Goal: Task Accomplishment & Management: Manage account settings

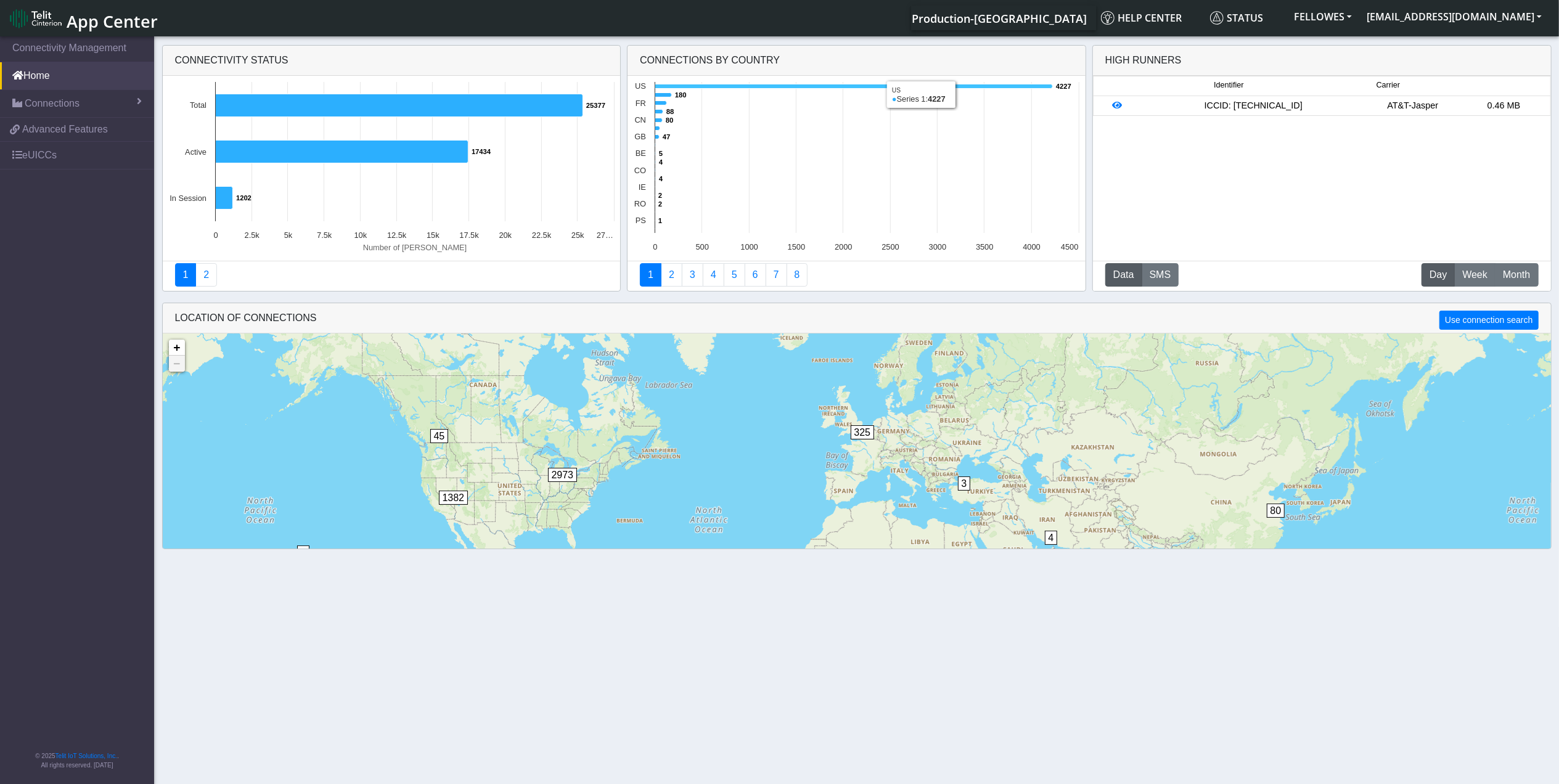
click at [705, 83] on rect at bounding box center [856, 168] width 457 height 185
click at [708, 88] on icon at bounding box center [853, 87] width 397 height 4
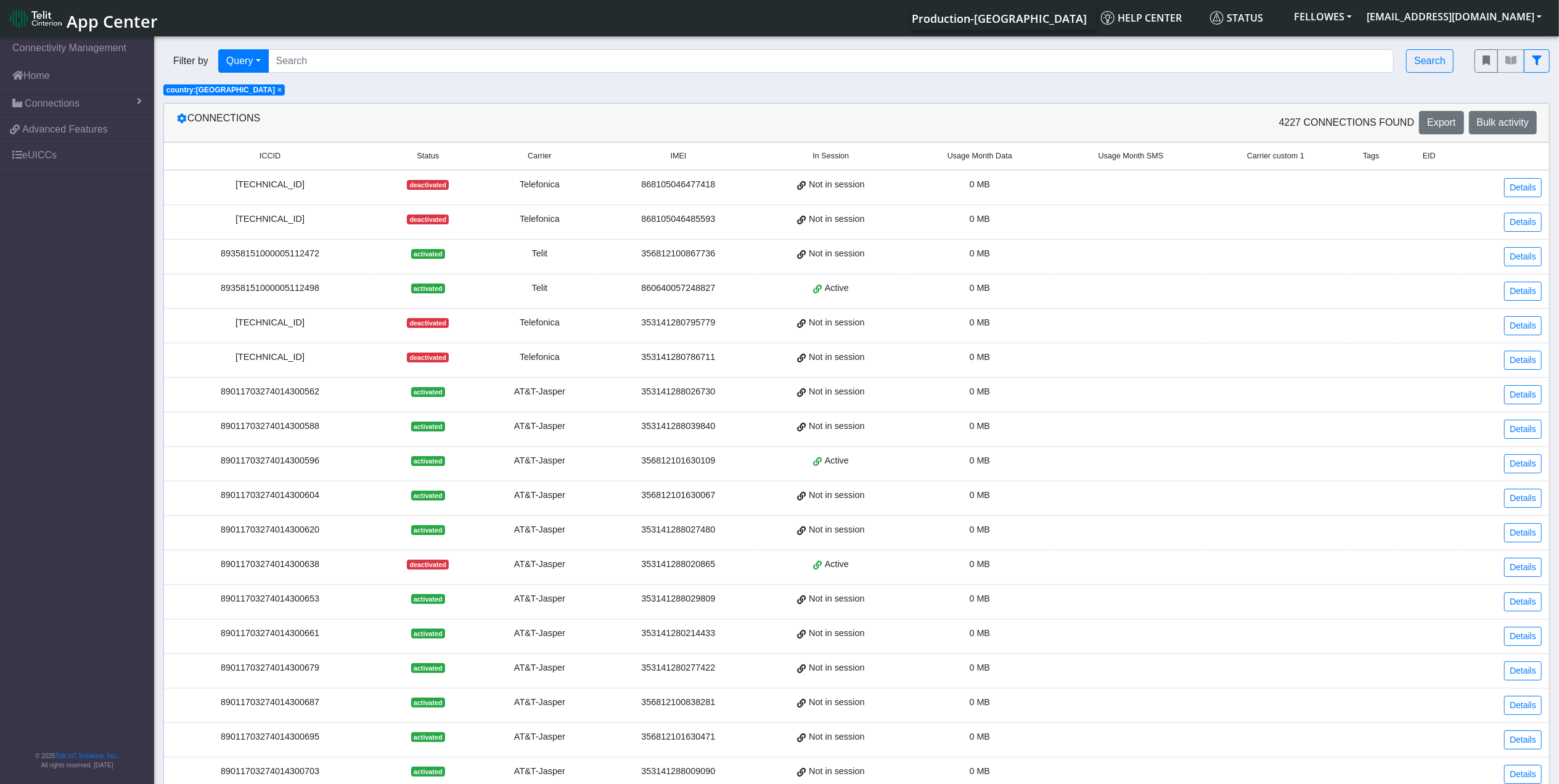
click at [951, 155] on span "Usage Month Data" at bounding box center [980, 156] width 65 height 12
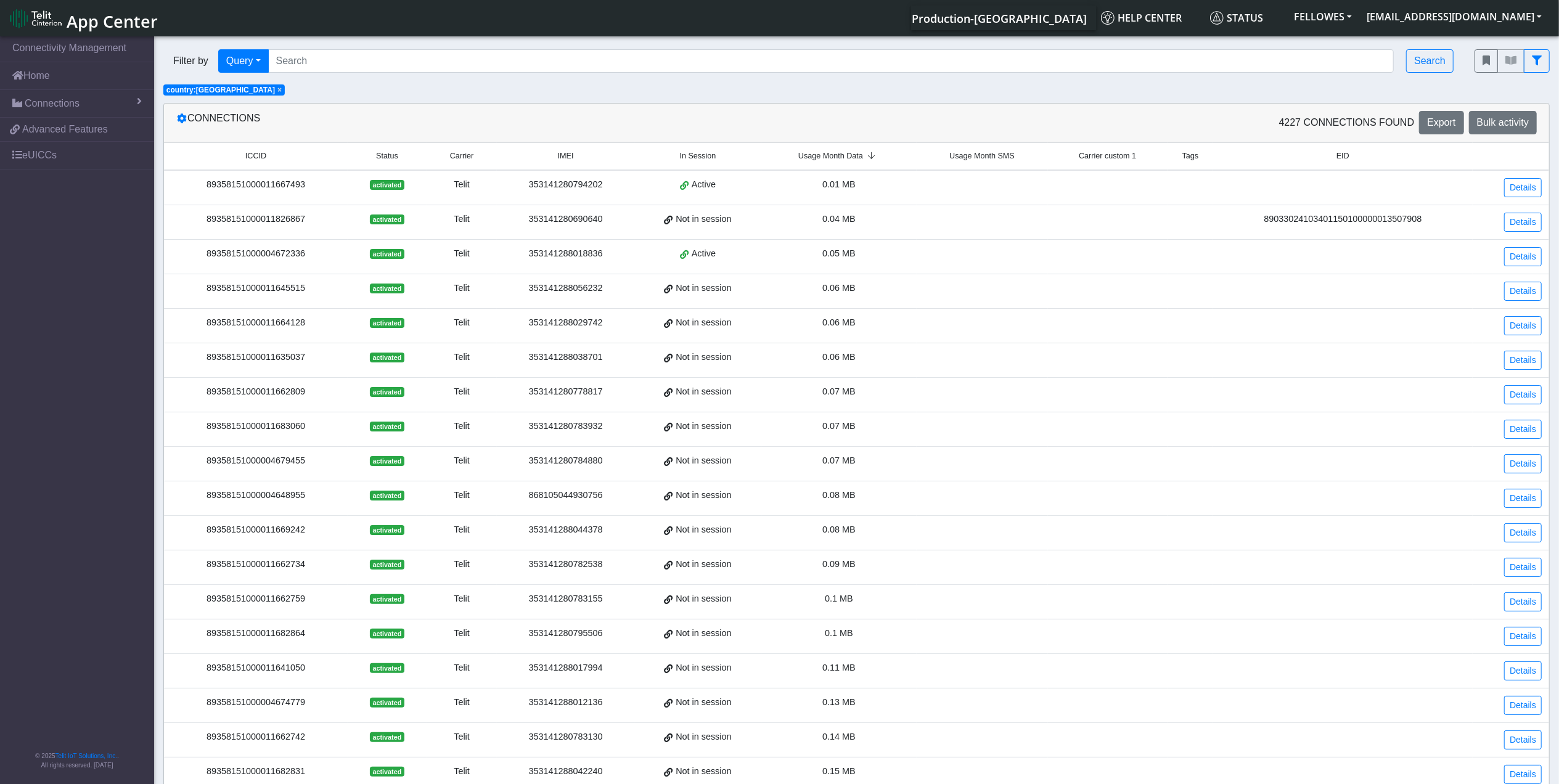
click at [846, 159] on span "Usage Month Data" at bounding box center [831, 156] width 65 height 12
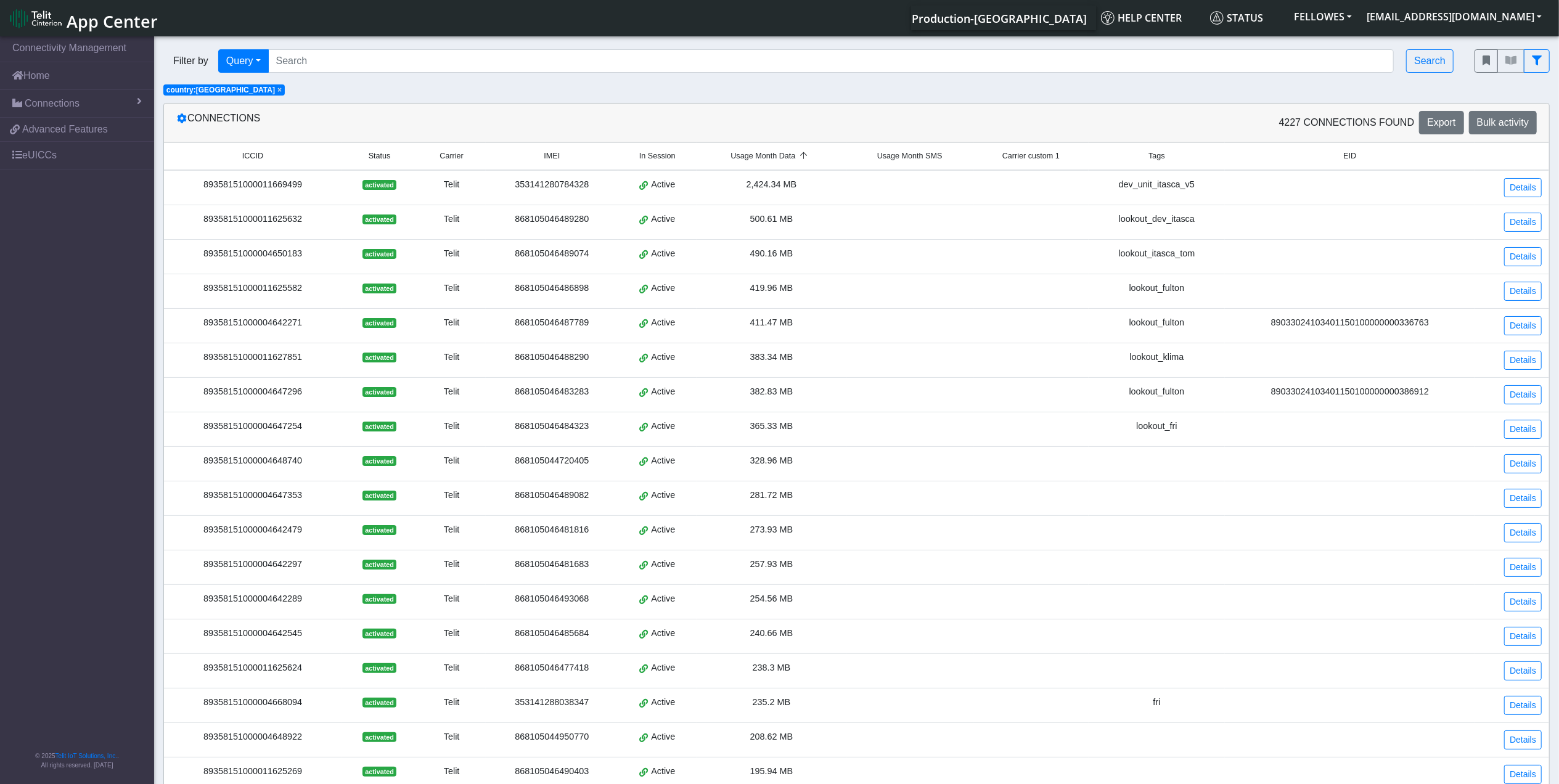
click at [271, 191] on div "89358151000011669499" at bounding box center [253, 184] width 163 height 13
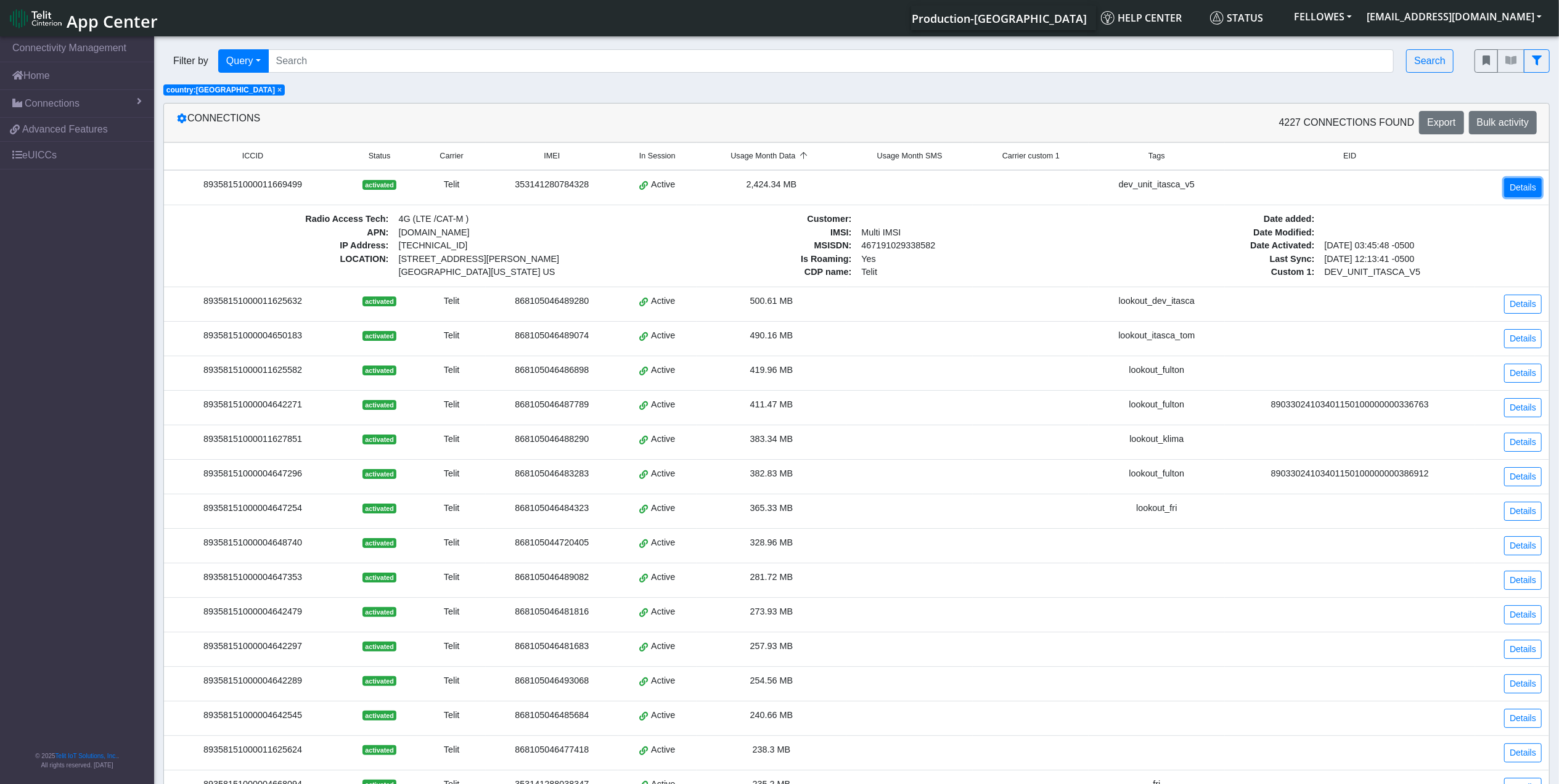
click at [1527, 182] on link "Details" at bounding box center [1522, 187] width 37 height 19
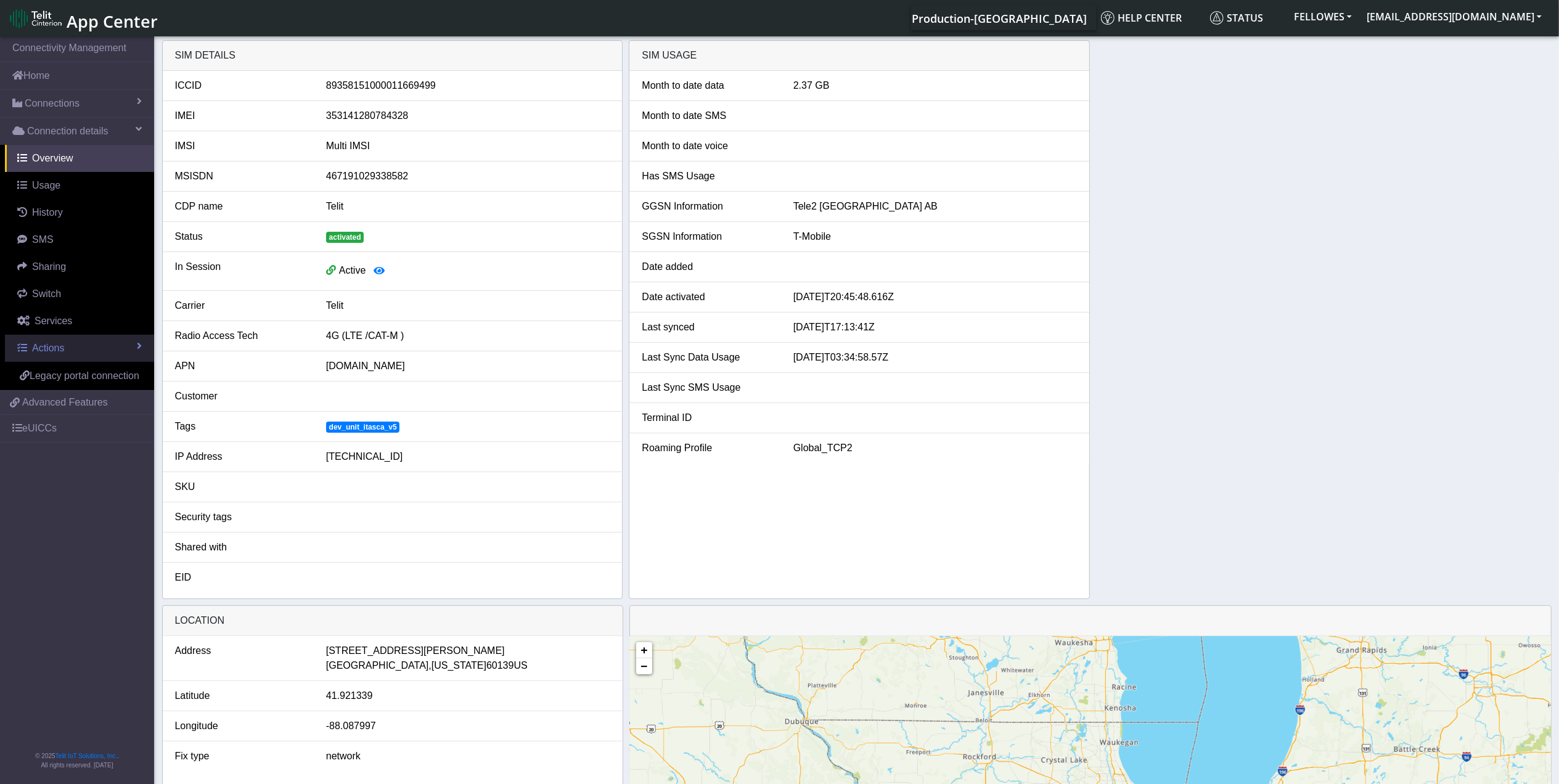
click at [92, 343] on link "Actions" at bounding box center [79, 348] width 149 height 27
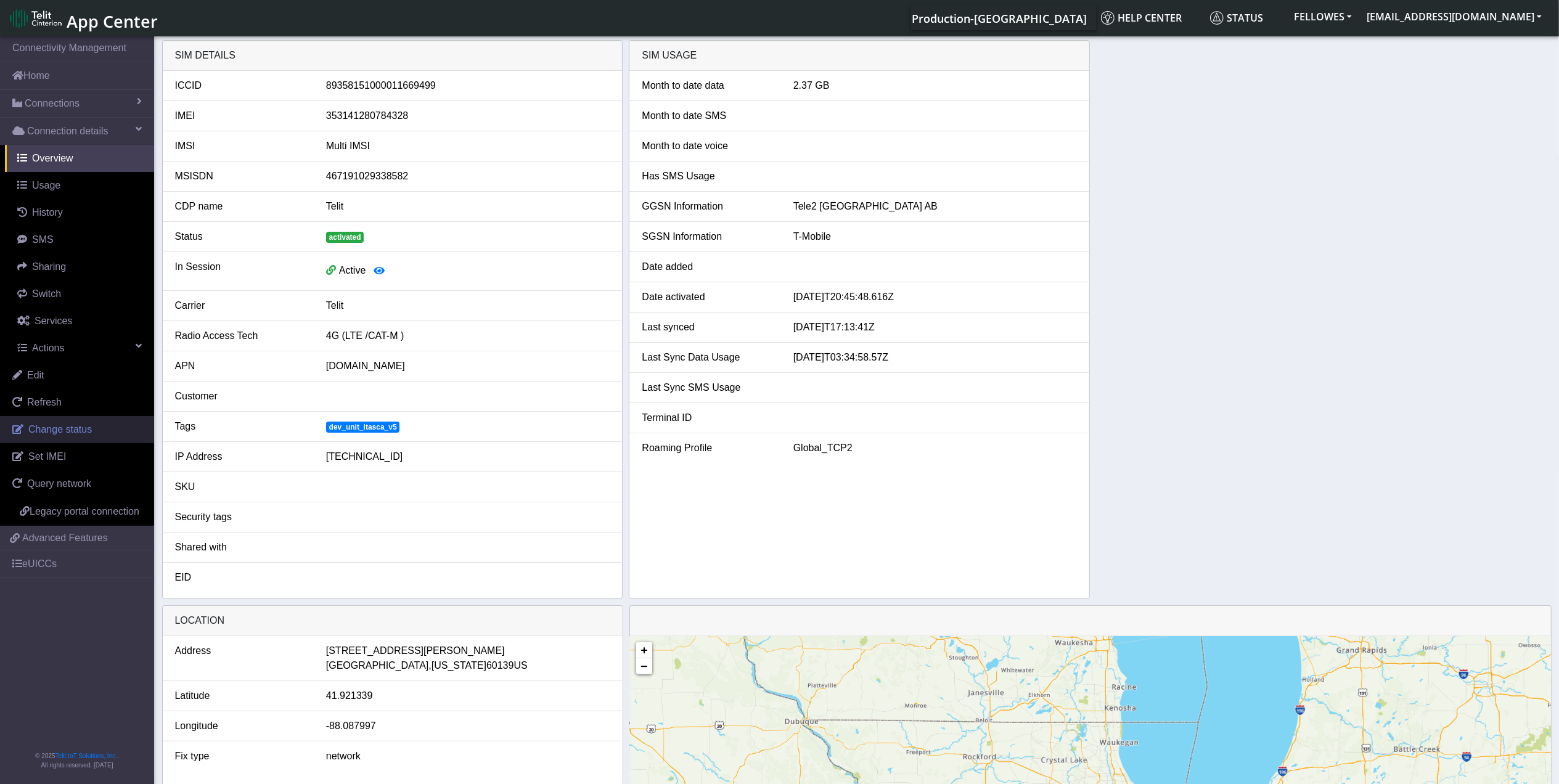
click at [88, 435] on span "Change status" at bounding box center [60, 429] width 64 height 11
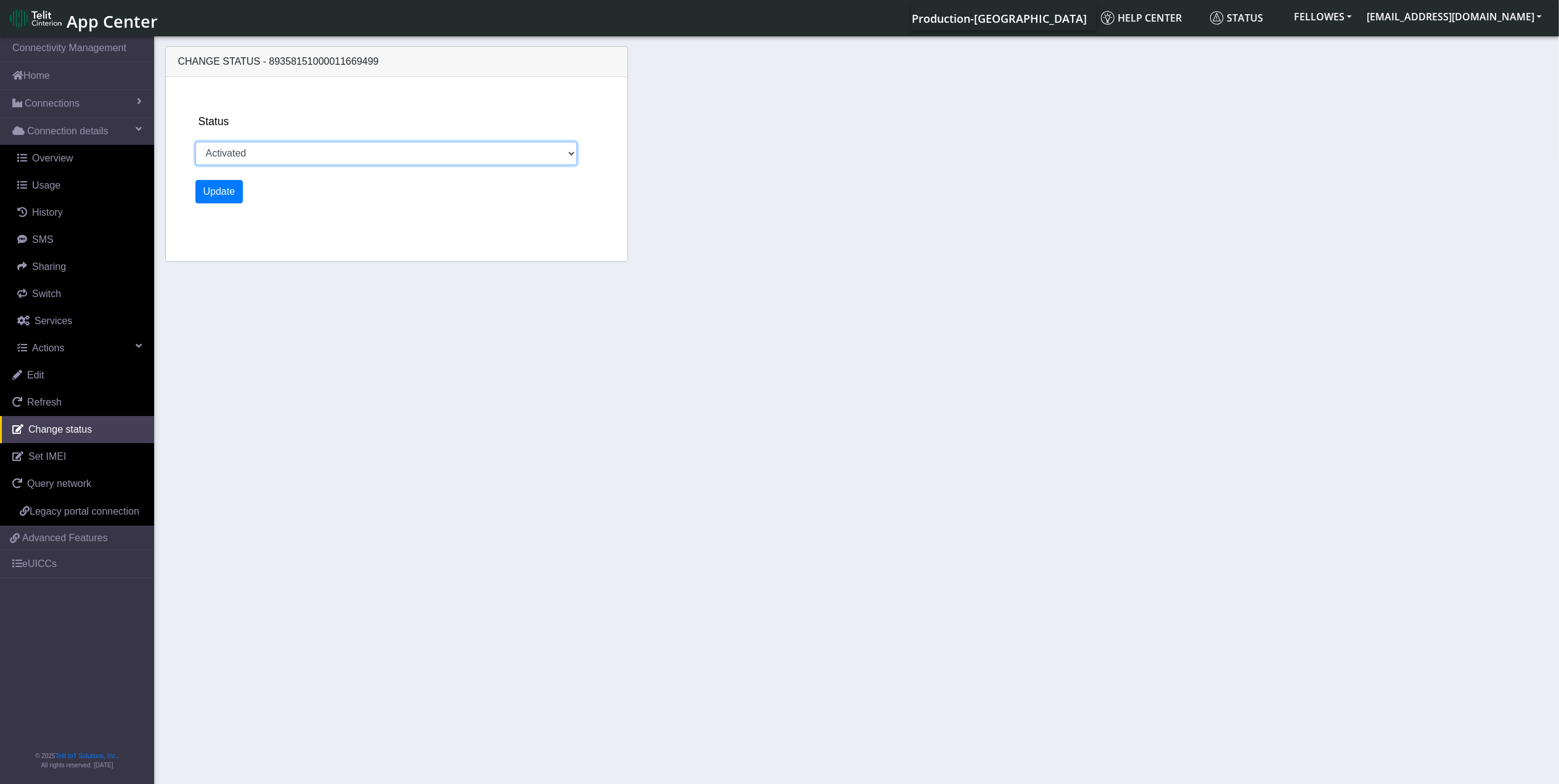
click at [261, 160] on select "Activated Deactivated" at bounding box center [386, 153] width 382 height 23
select select "deactivated"
click at [195, 142] on select "Activated Deactivated" at bounding box center [386, 153] width 382 height 23
click at [231, 186] on button "Update" at bounding box center [219, 191] width 48 height 23
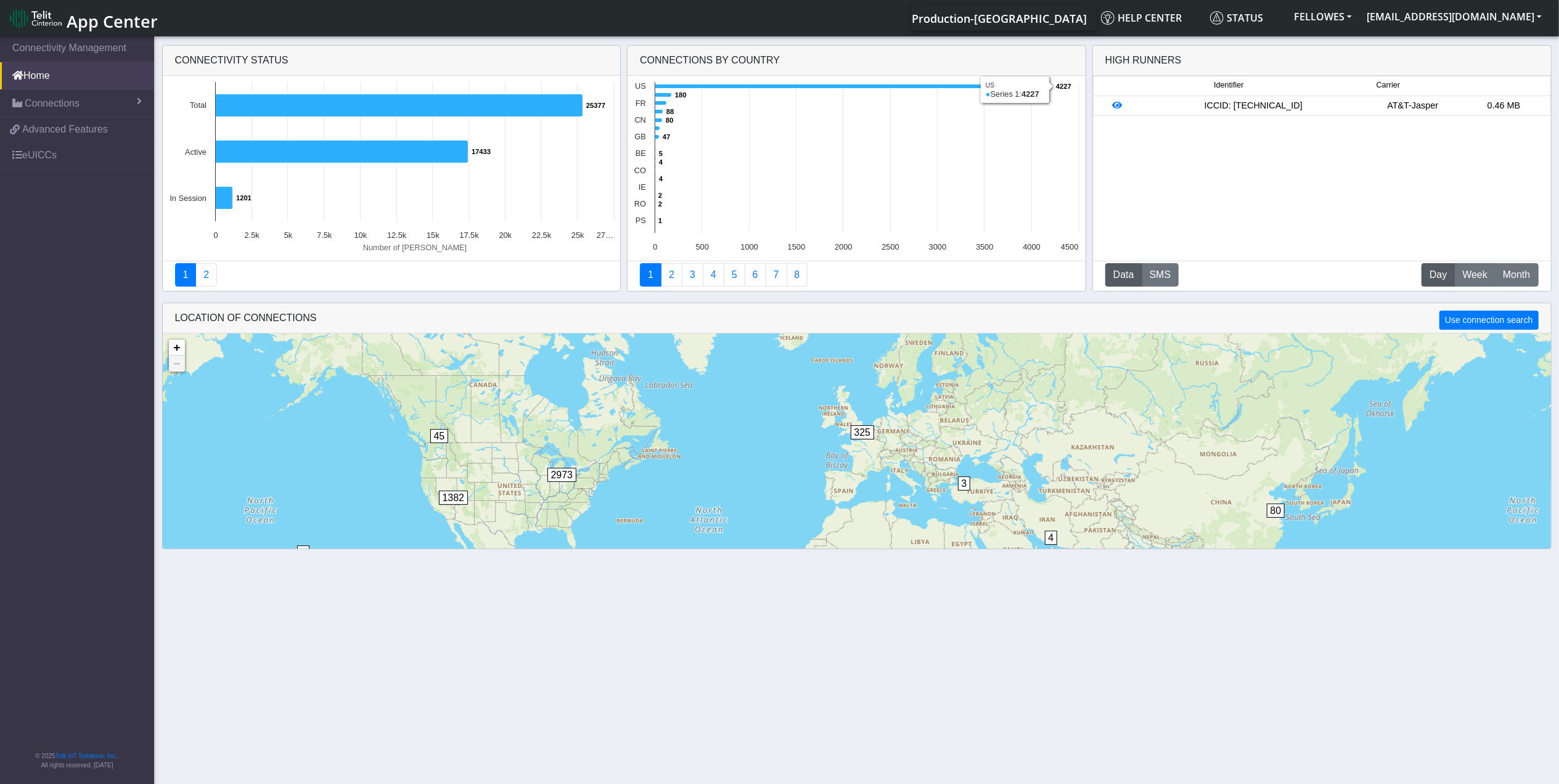
click at [745, 91] on rect at bounding box center [856, 168] width 457 height 185
click at [741, 87] on icon at bounding box center [853, 87] width 397 height 4
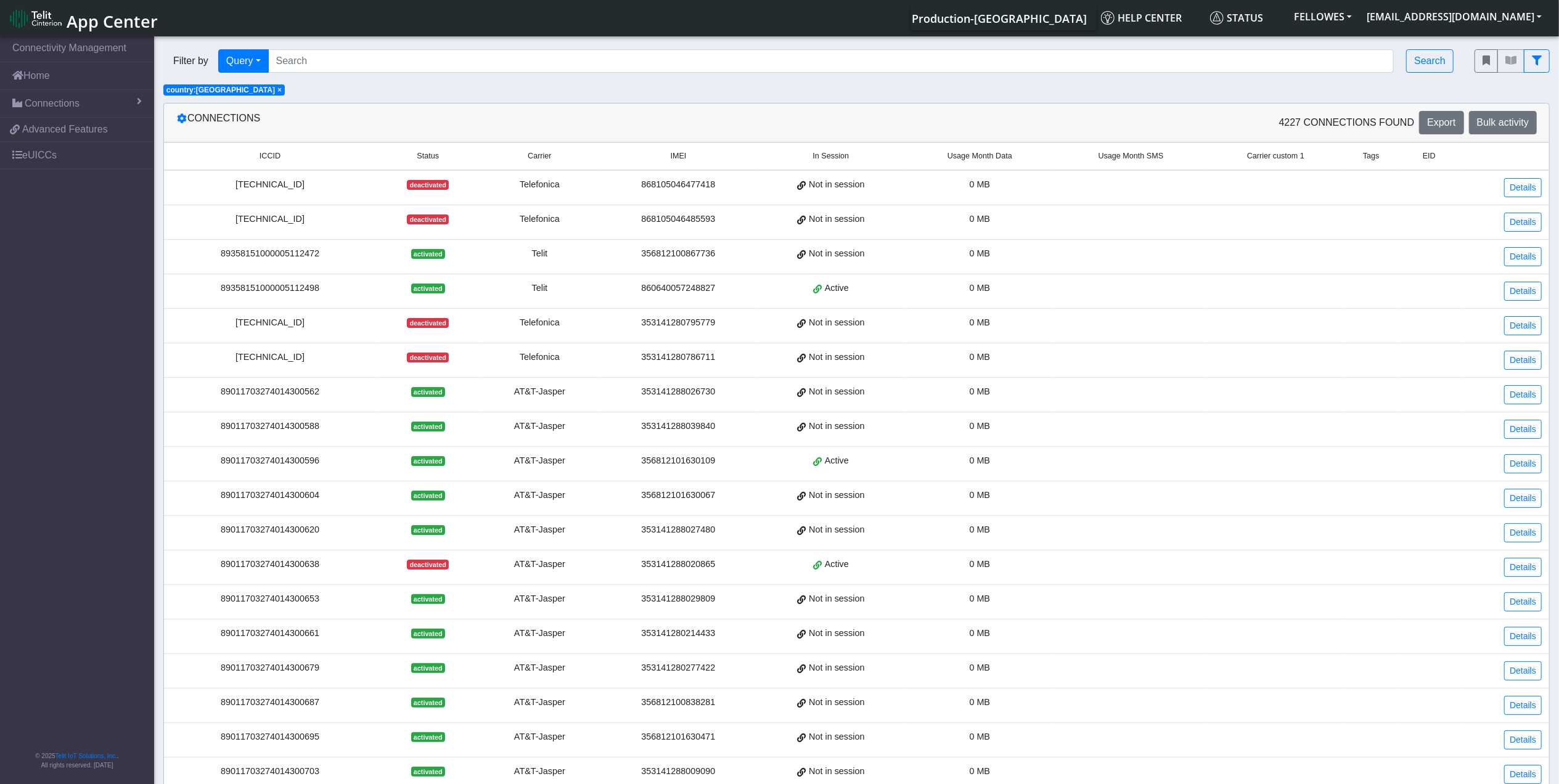
click at [973, 153] on span "Usage Month Data" at bounding box center [980, 156] width 65 height 12
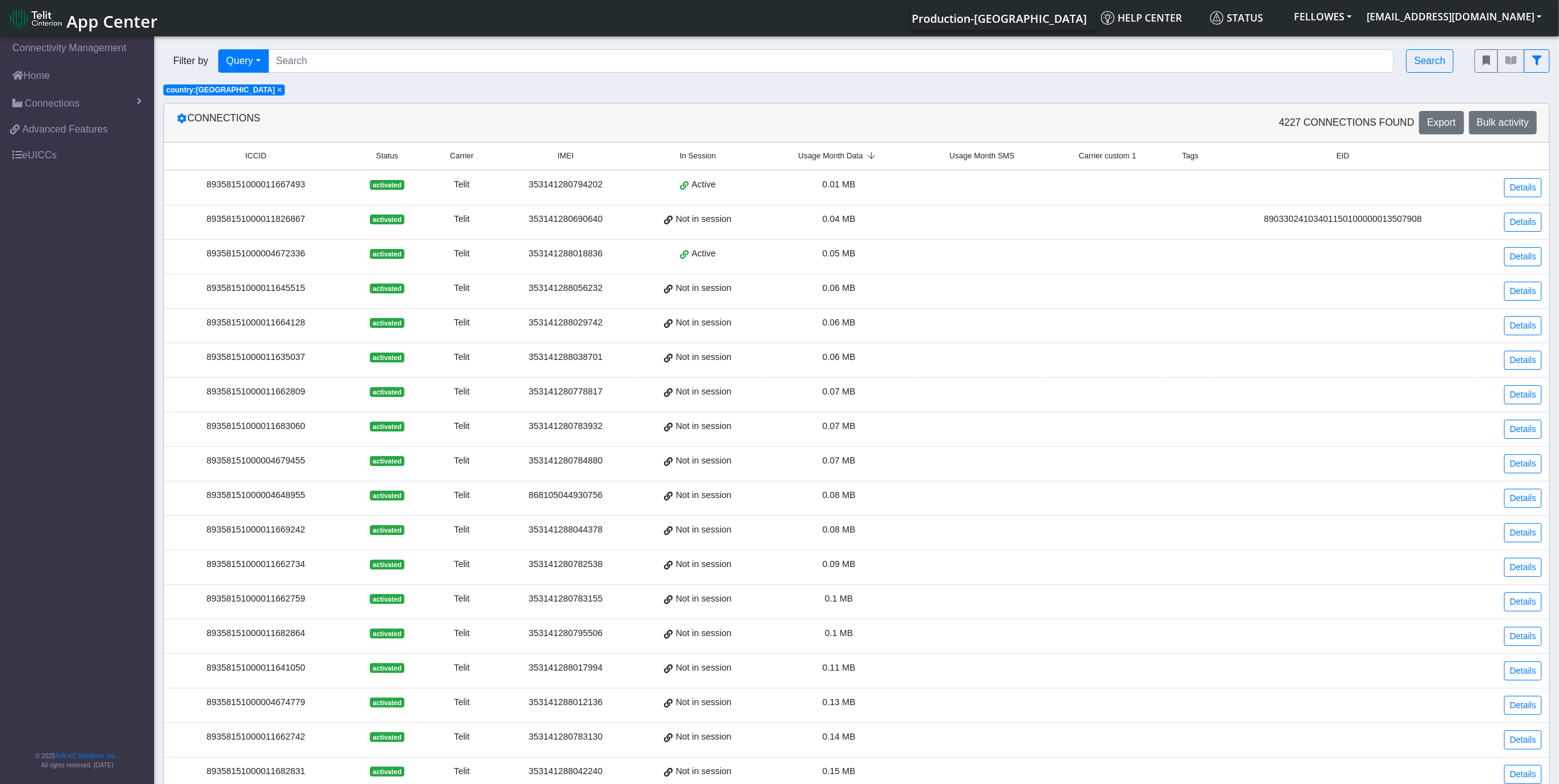
click at [856, 154] on span "Usage Month Data" at bounding box center [831, 156] width 65 height 12
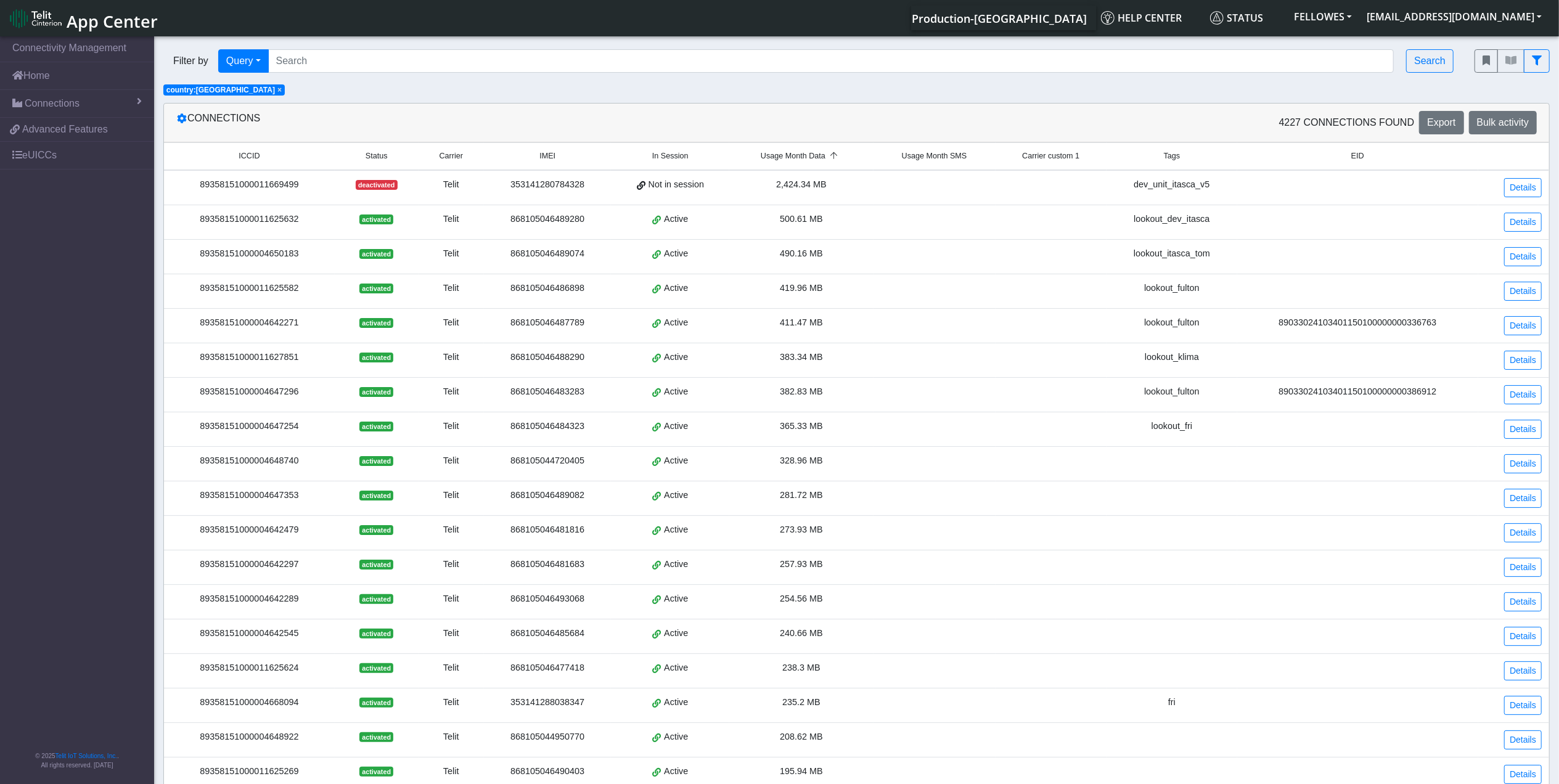
click at [241, 226] on div "89358151000011625632" at bounding box center [249, 219] width 156 height 13
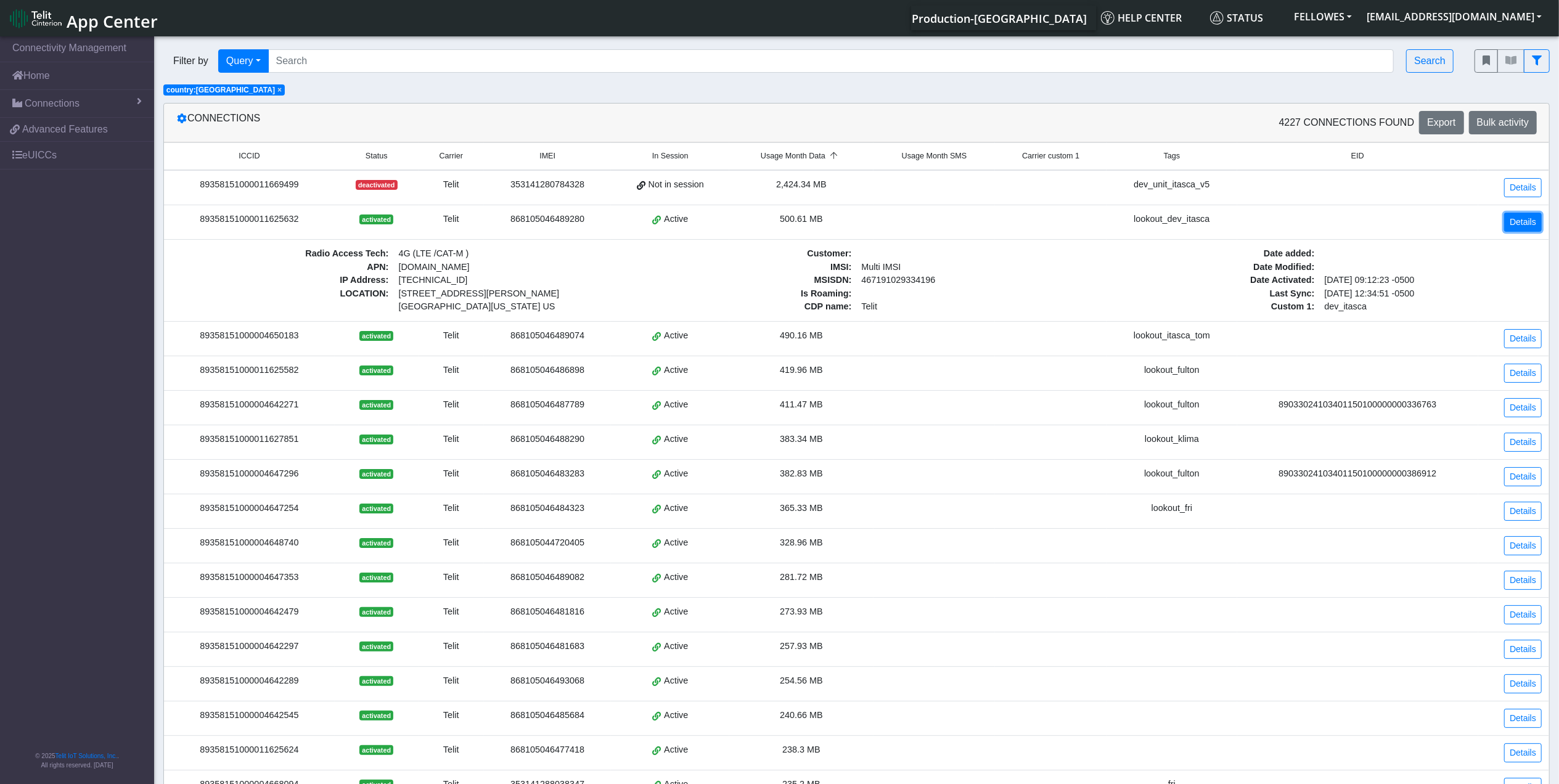
click at [1531, 218] on link "Details" at bounding box center [1522, 222] width 37 height 19
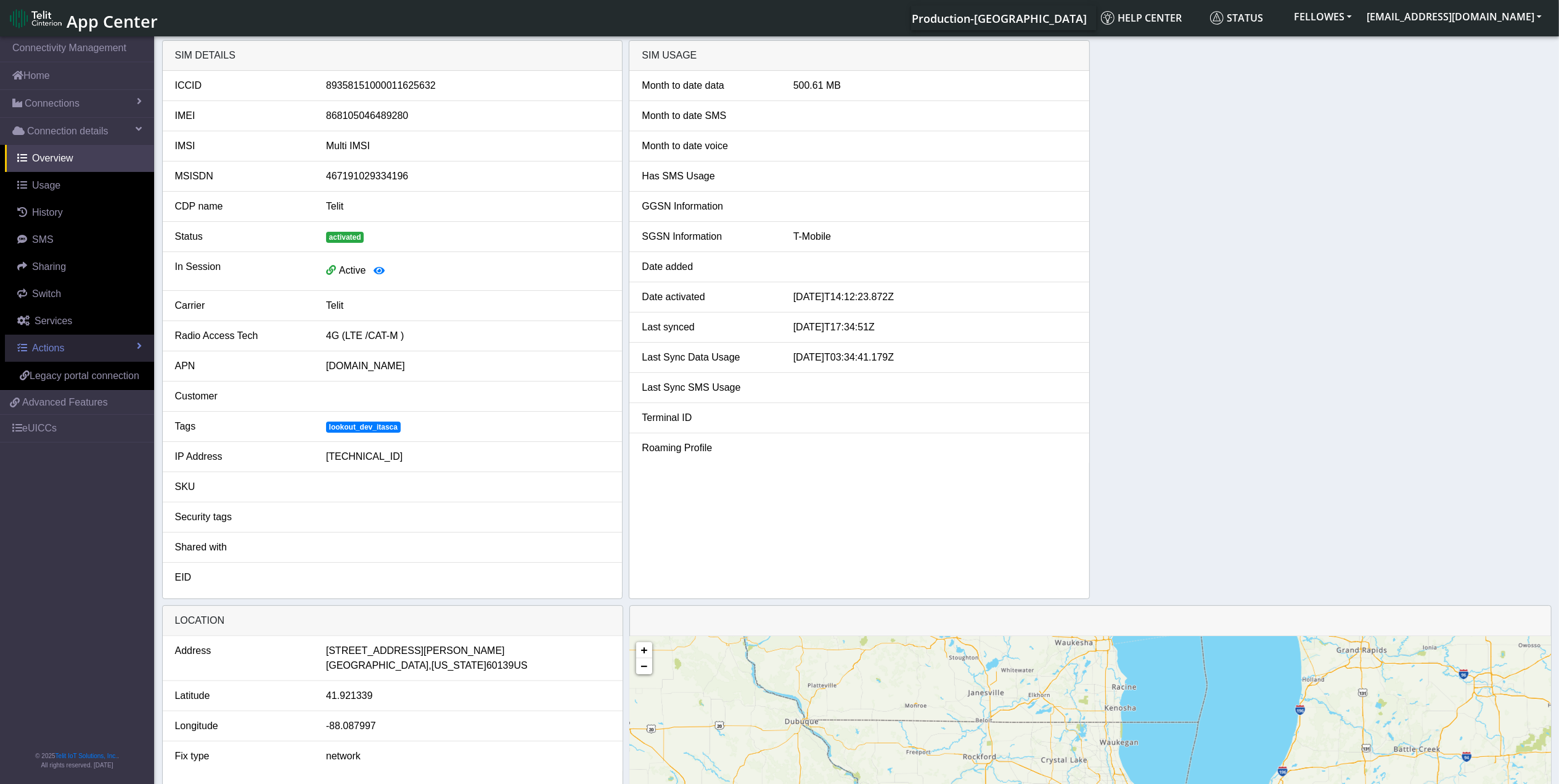
click at [82, 354] on link "Actions" at bounding box center [79, 348] width 149 height 27
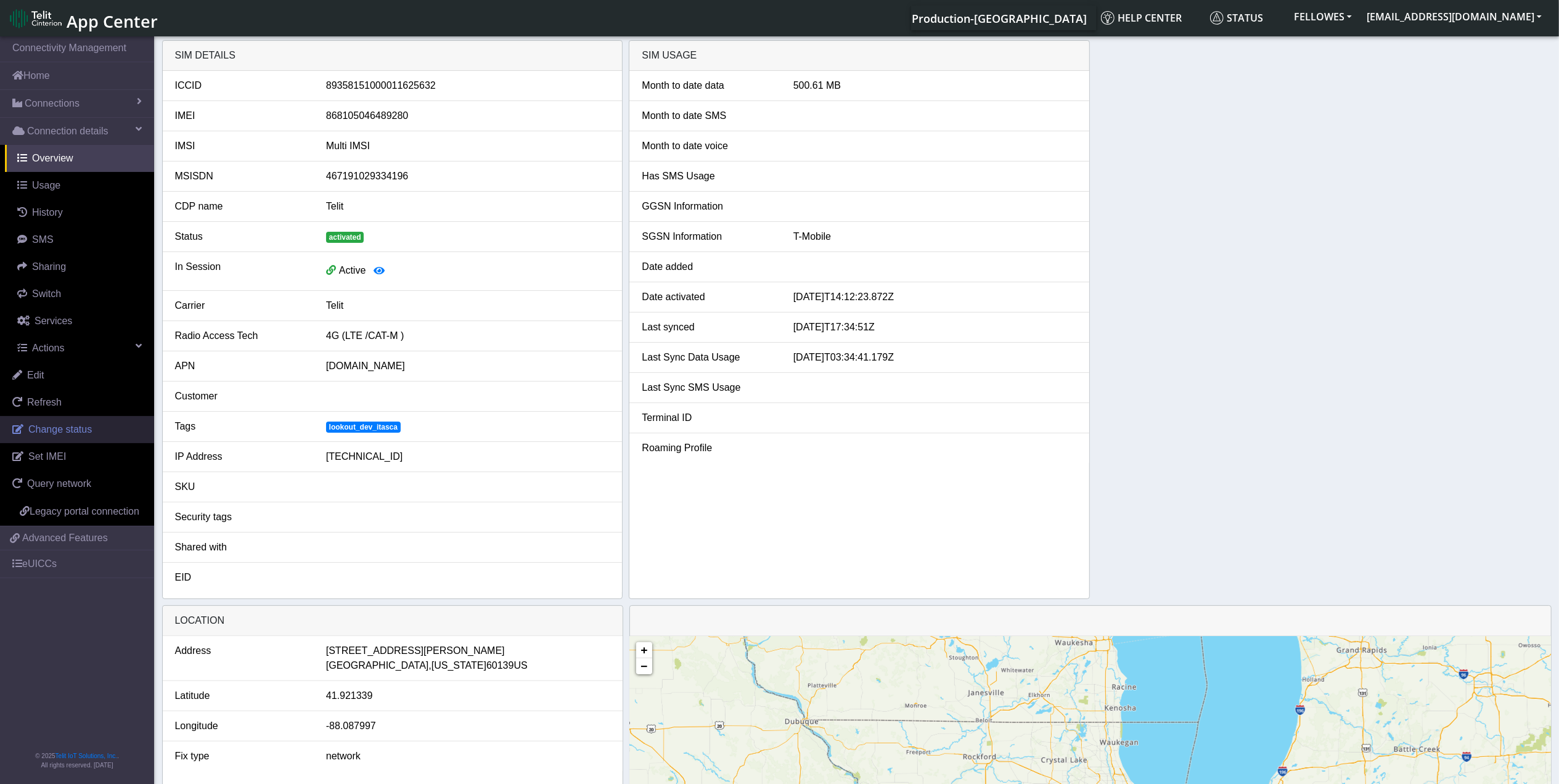
click at [70, 435] on span "Change status" at bounding box center [60, 429] width 64 height 11
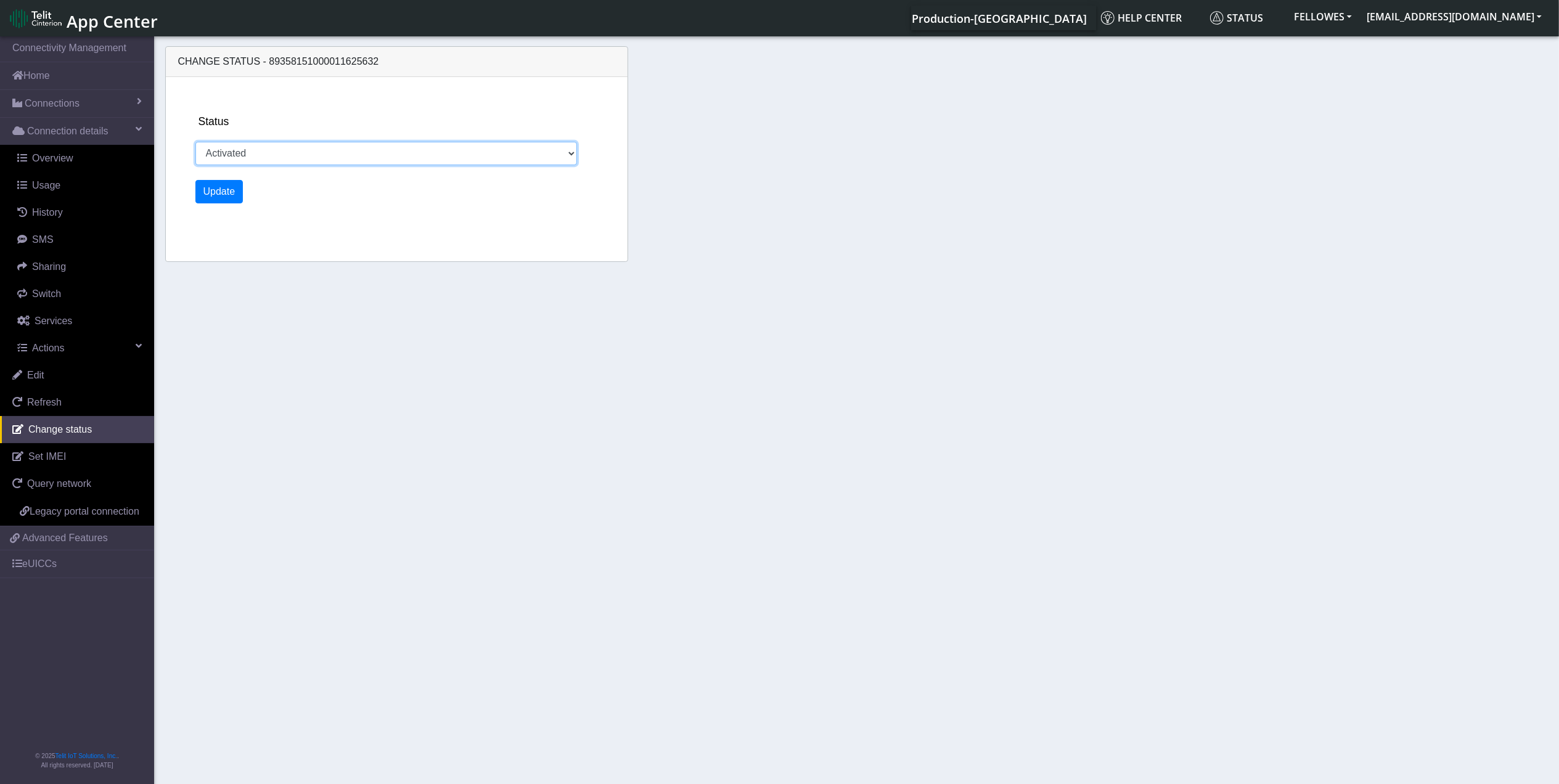
click at [324, 158] on select "Activated Deactivated" at bounding box center [386, 153] width 382 height 23
select select "deactivated"
click at [195, 142] on select "Activated Deactivated" at bounding box center [386, 153] width 382 height 23
click at [230, 195] on button "Update" at bounding box center [219, 191] width 48 height 23
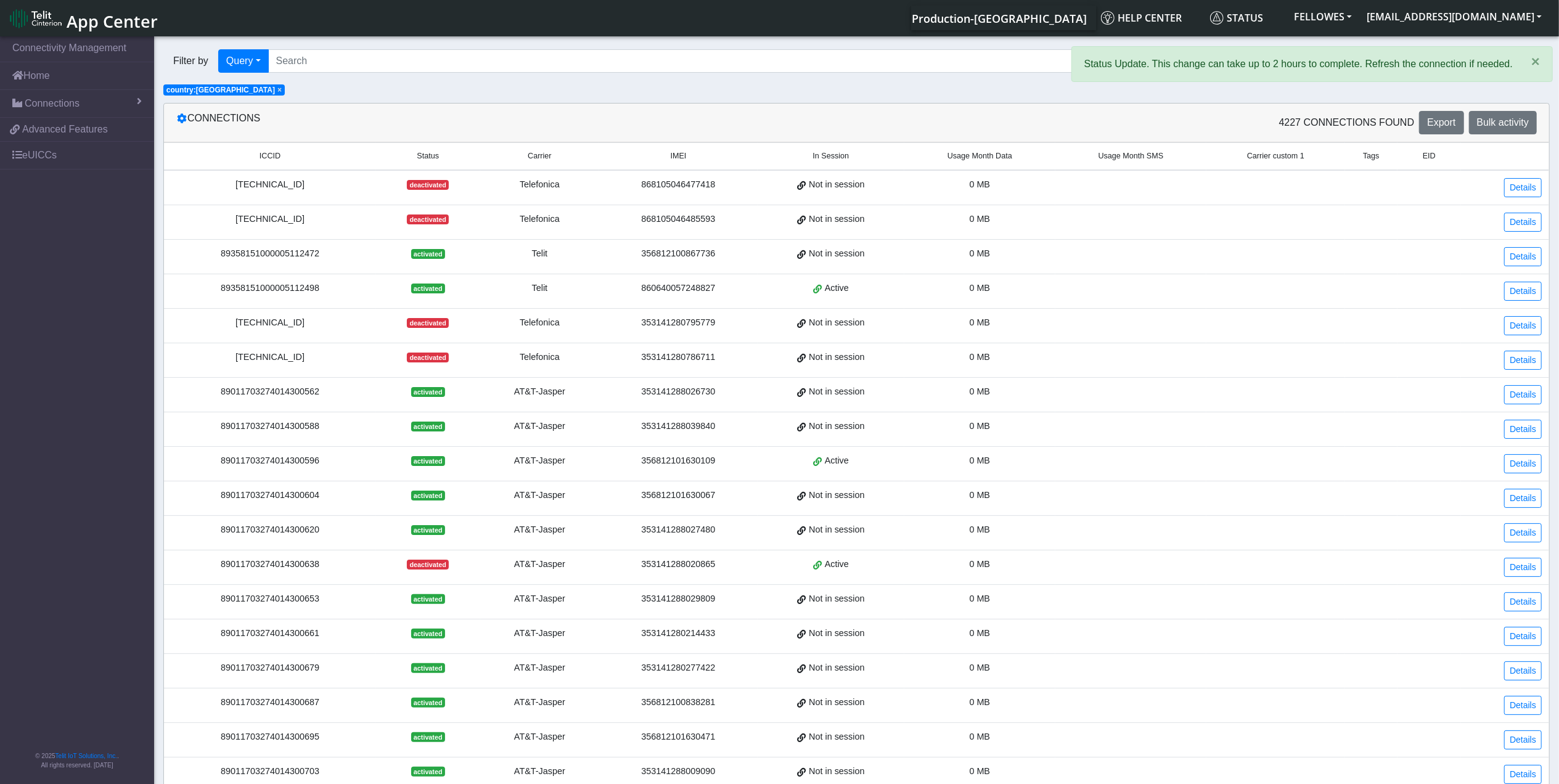
click at [972, 158] on span "Usage Month Data" at bounding box center [980, 156] width 65 height 12
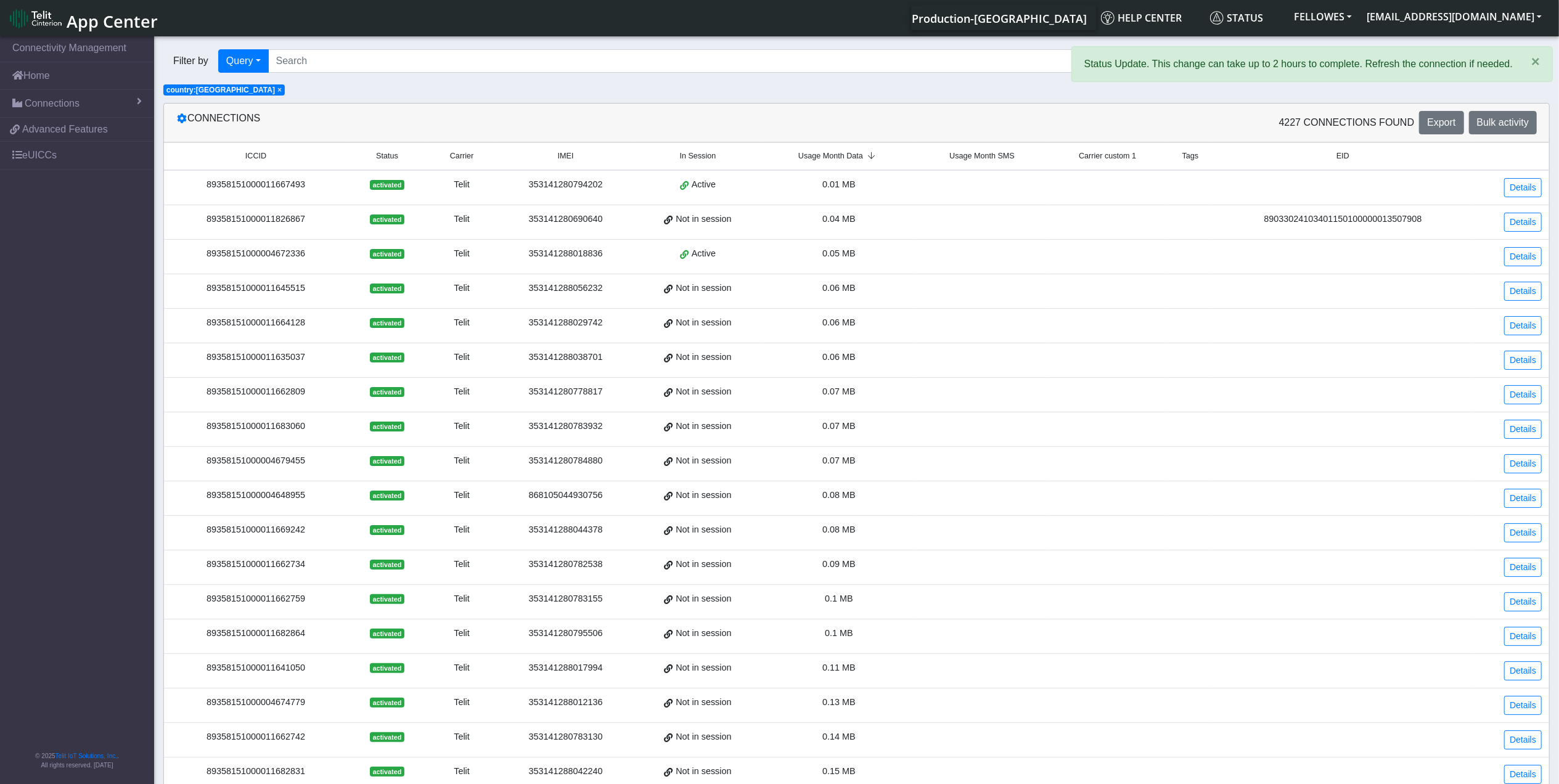
click at [843, 154] on span "Usage Month Data" at bounding box center [831, 156] width 65 height 12
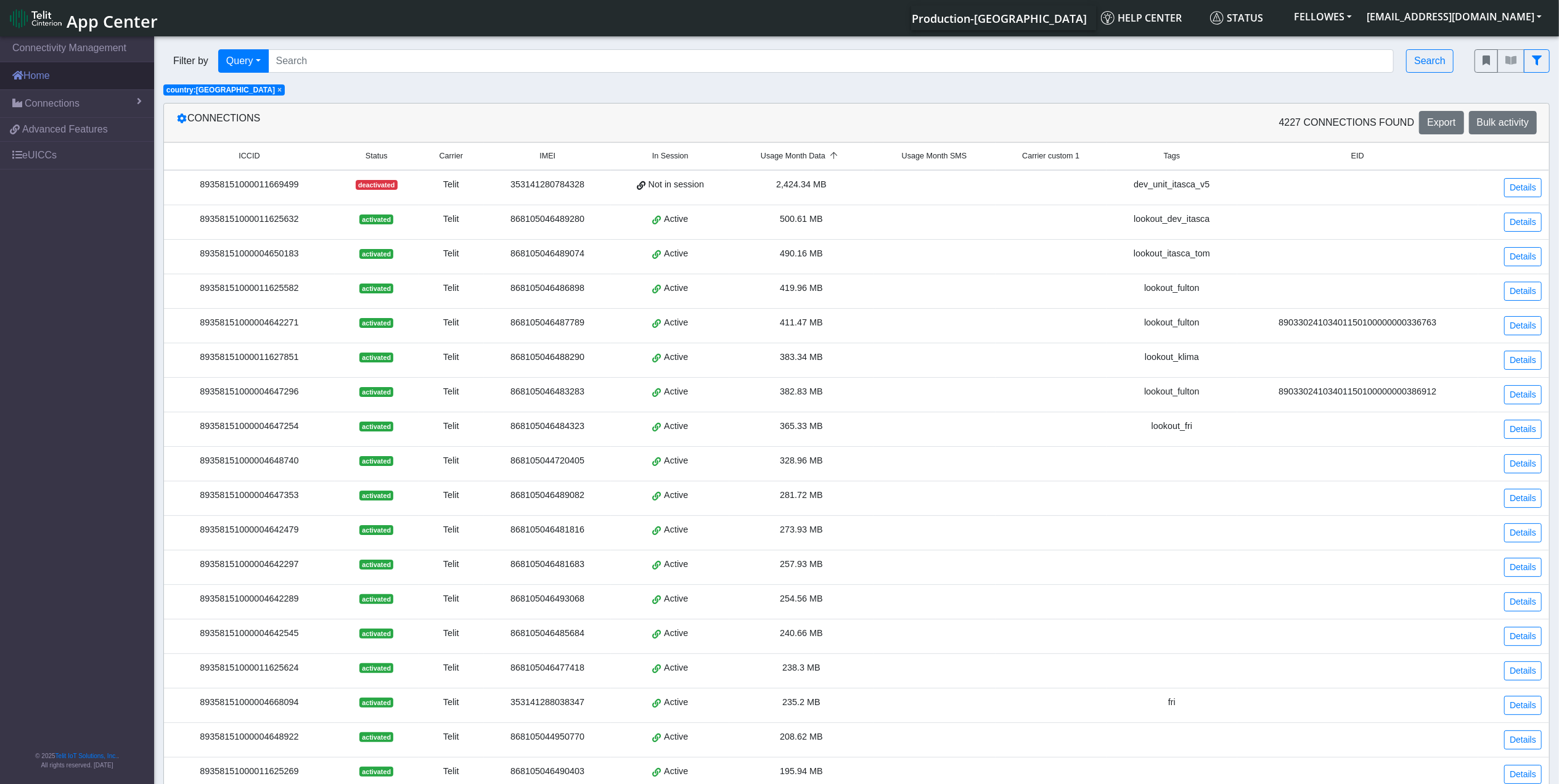
click at [71, 80] on link "Home" at bounding box center [77, 76] width 154 height 27
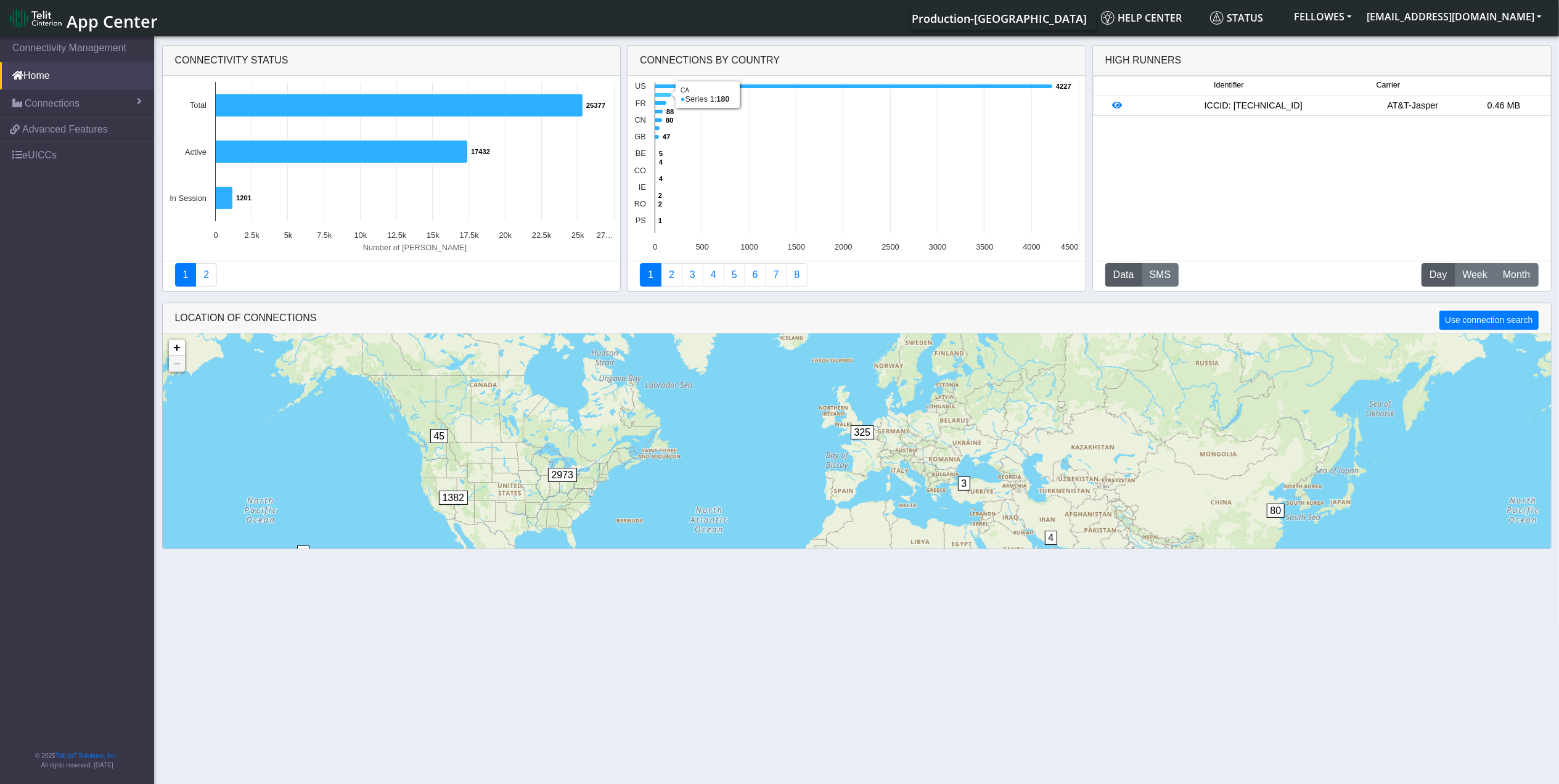
click at [661, 95] on icon at bounding box center [663, 95] width 17 height 4
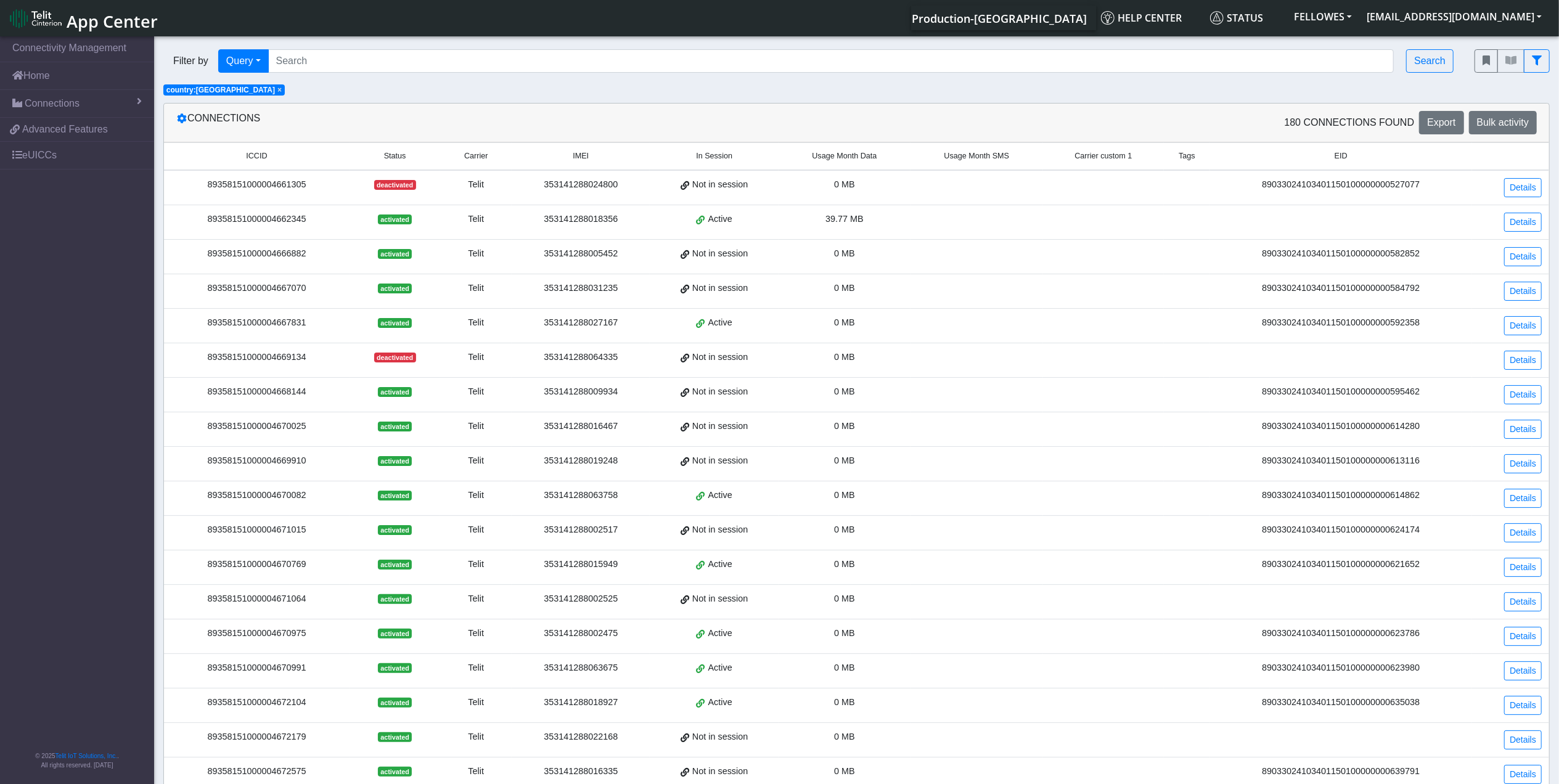
click at [839, 158] on span "Usage Month Data" at bounding box center [844, 156] width 65 height 12
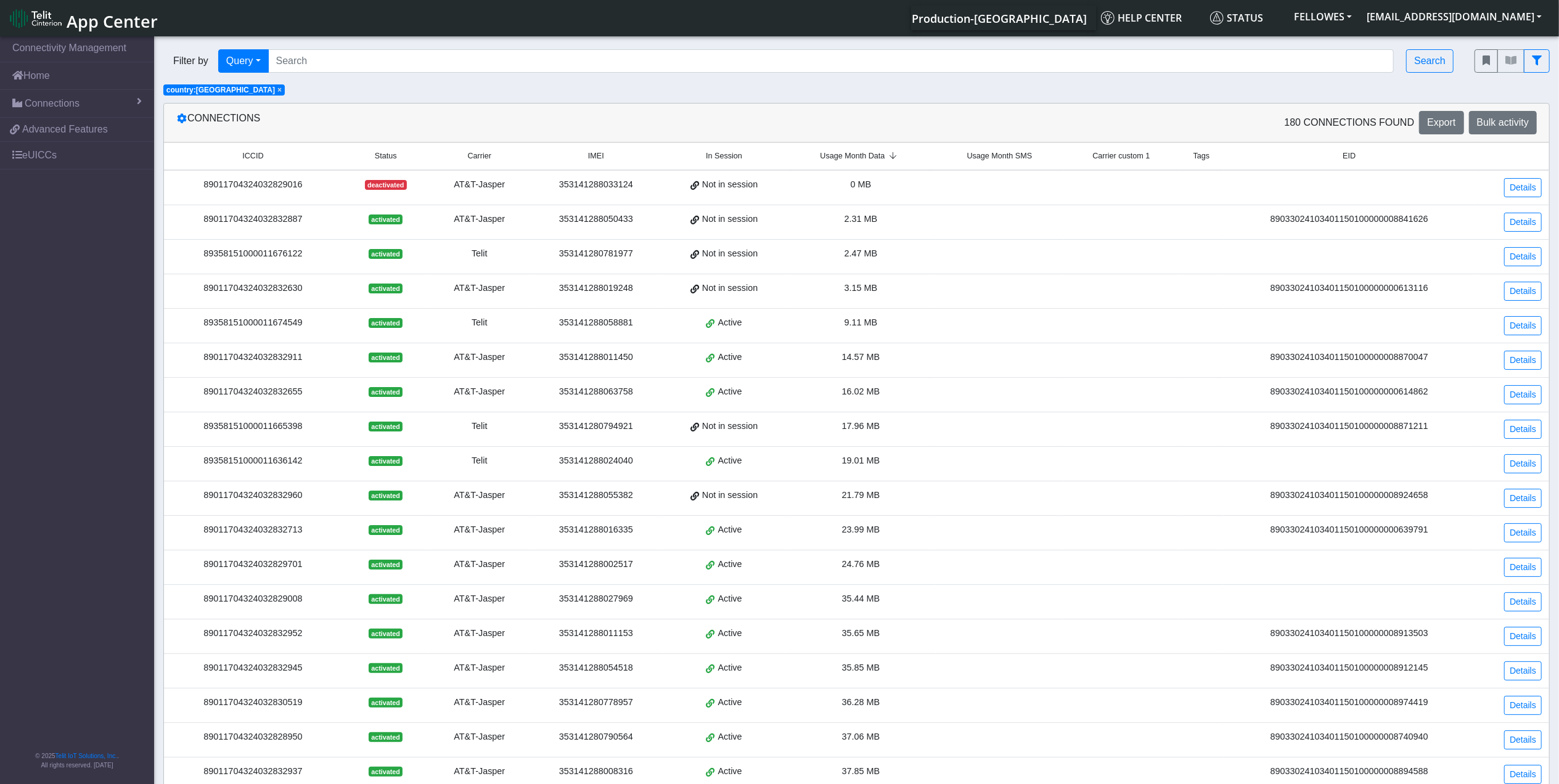
click at [850, 160] on span "Usage Month Data" at bounding box center [853, 156] width 65 height 12
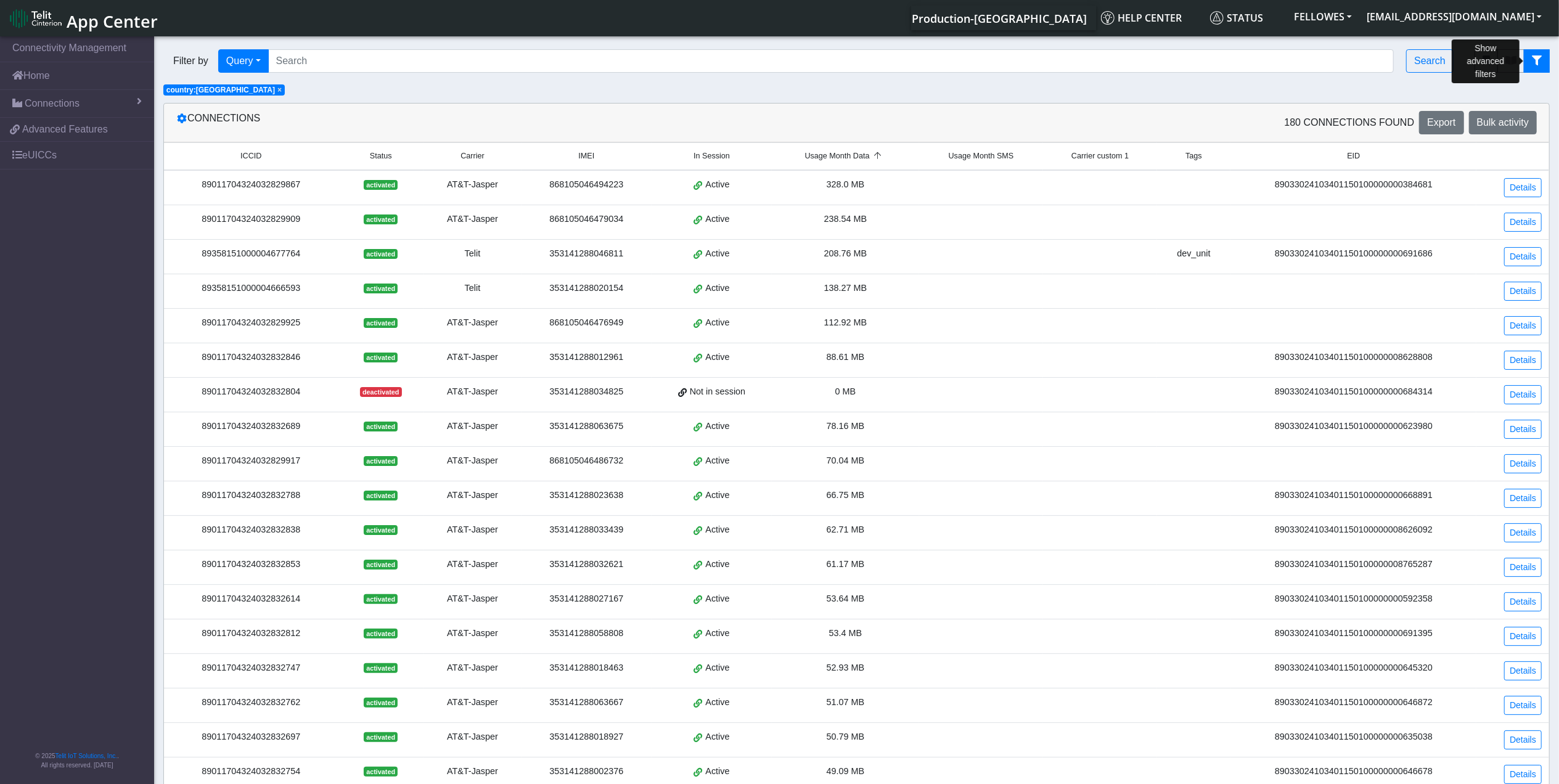
click at [1543, 57] on button "fitlers menu" at bounding box center [1536, 61] width 26 height 23
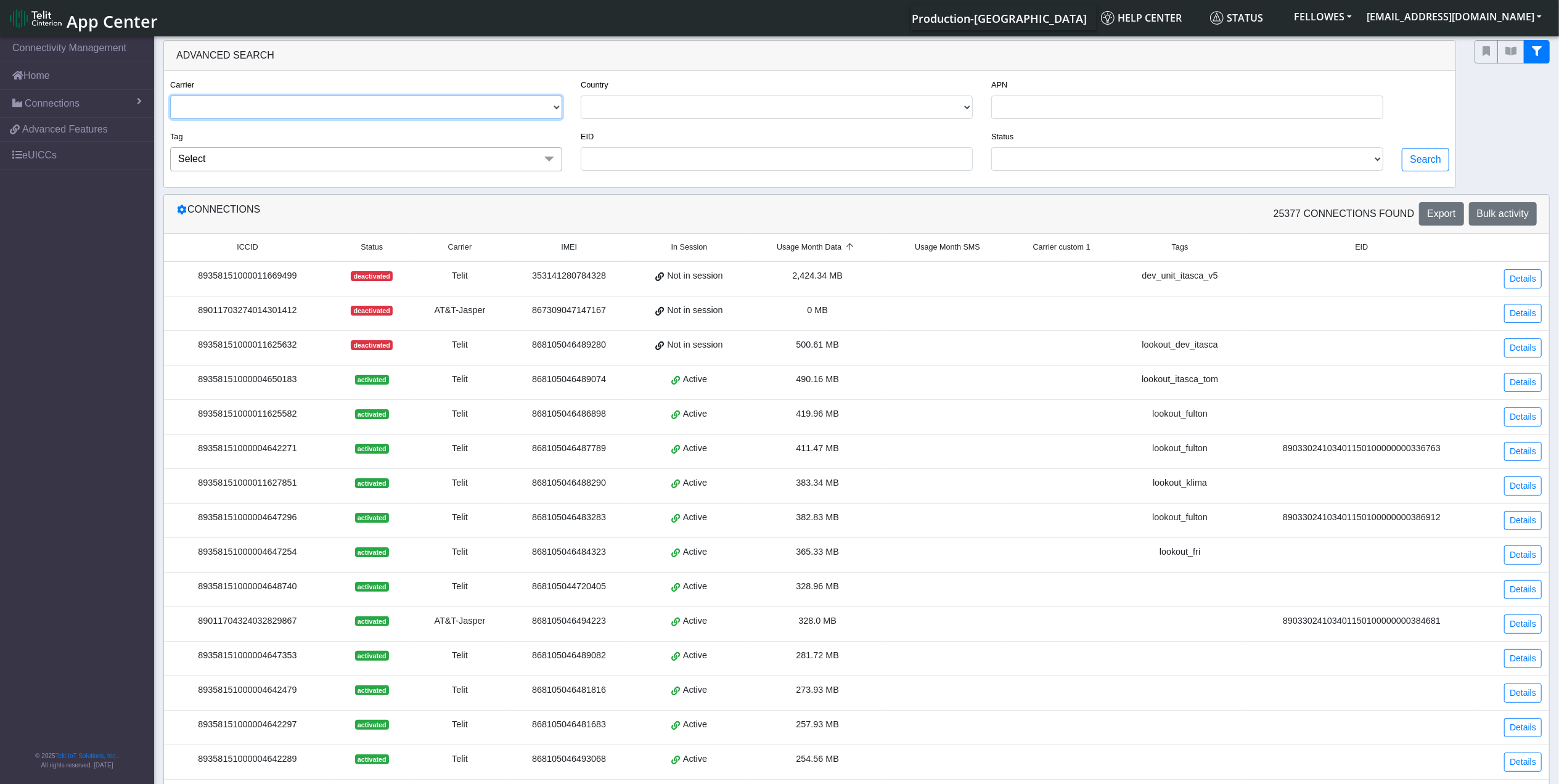
click at [398, 104] on select "TELIT AT&T-JASPER TELEFONICA" at bounding box center [366, 107] width 392 height 23
select select "telit"
click at [170, 96] on select "TELIT AT&T-JASPER TELEFONICA" at bounding box center [366, 107] width 392 height 23
click at [1428, 168] on button "Search" at bounding box center [1425, 159] width 47 height 23
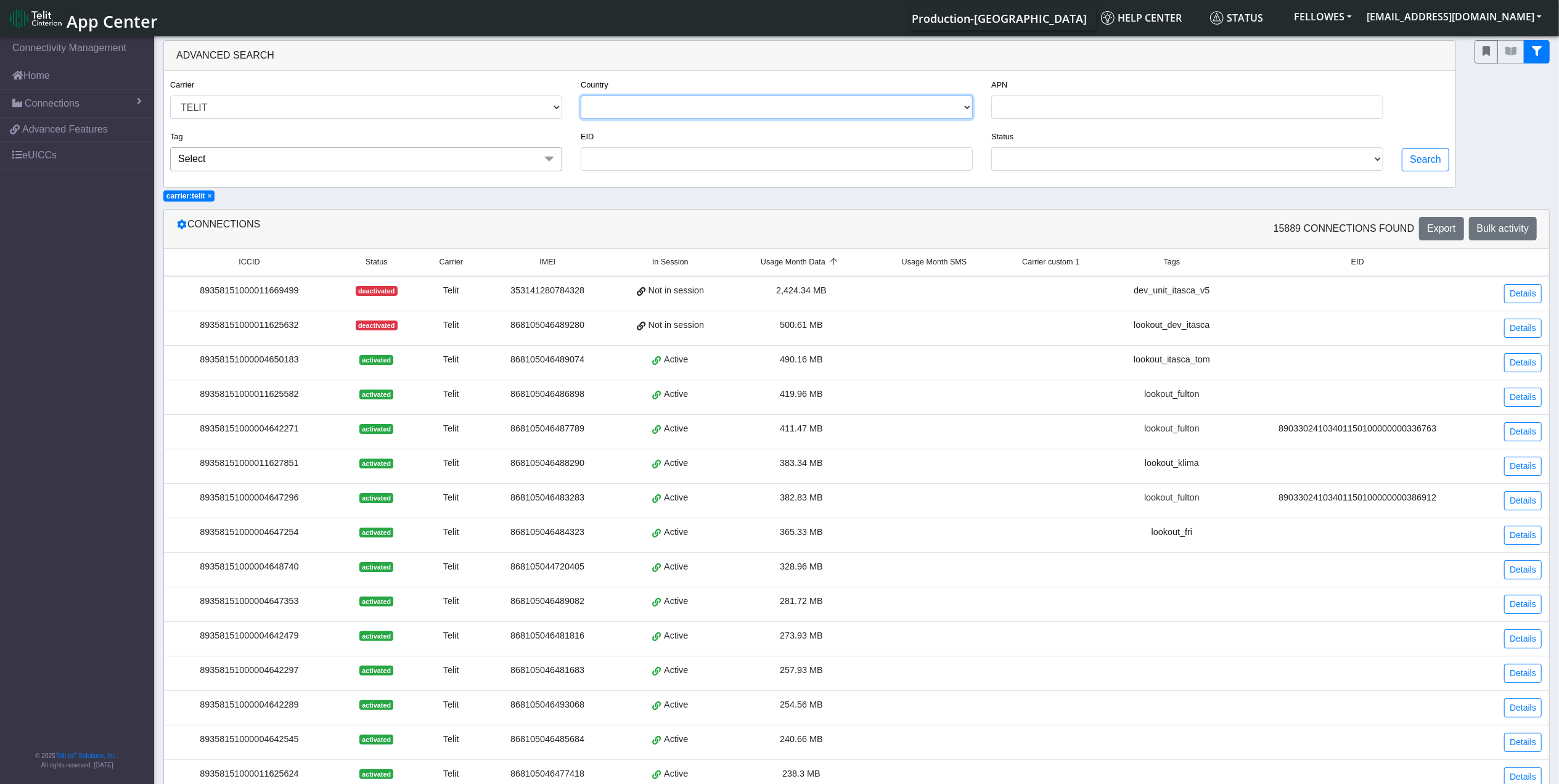
click at [649, 104] on select "USA CANADA FRANCE NETHERLANDS CHINA ITALY UNITED KINGDOM MEXICO BELGIUM UNITED …" at bounding box center [776, 107] width 392 height 23
select select "ca"
click at [581, 96] on select "USA CANADA FRANCE NETHERLANDS CHINA ITALY UNITED KINGDOM MEXICO BELGIUM UNITED …" at bounding box center [776, 107] width 392 height 23
click at [1423, 162] on button "Search" at bounding box center [1425, 159] width 47 height 23
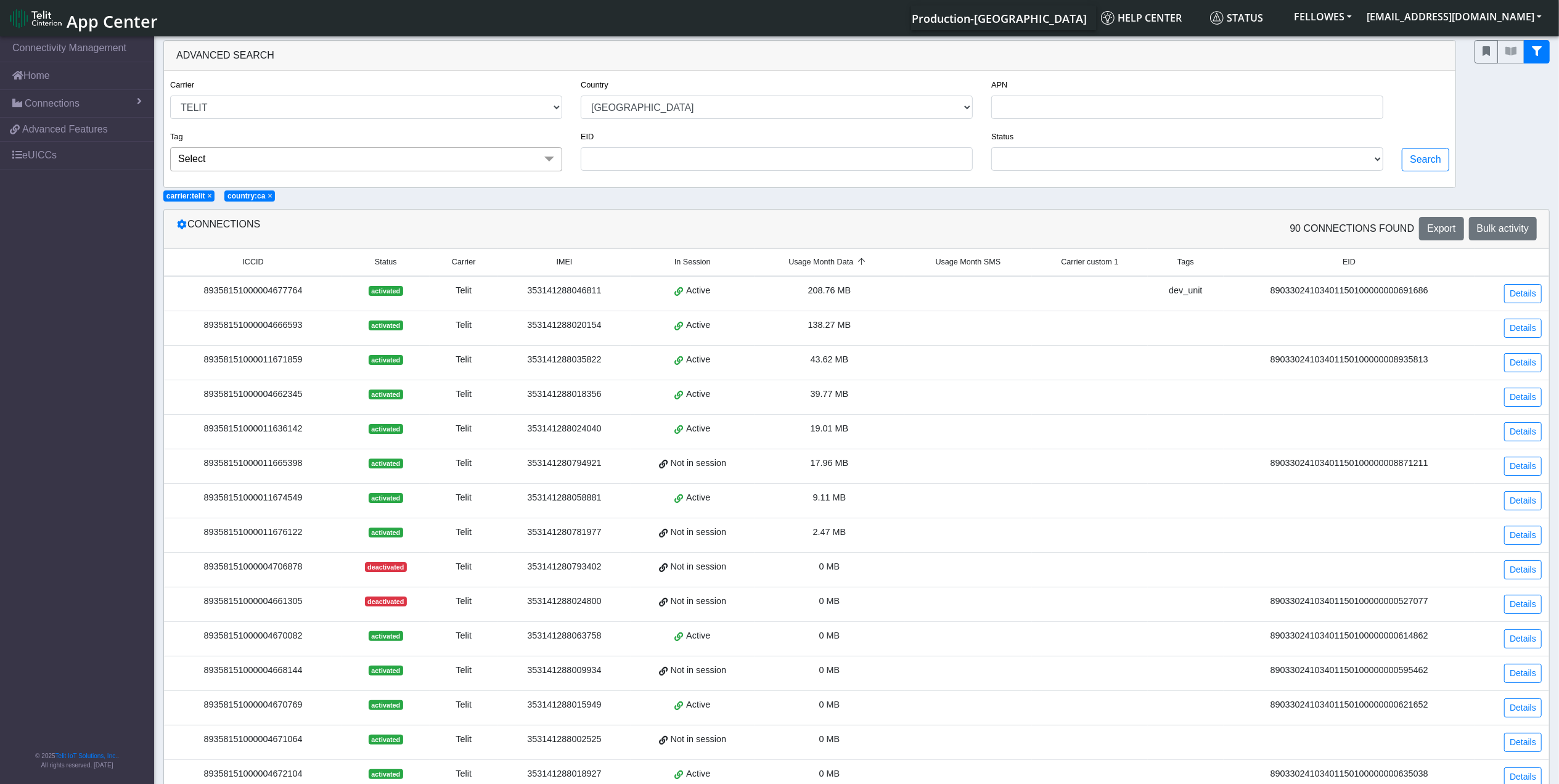
click at [284, 363] on div "89358151000011671859" at bounding box center [253, 359] width 163 height 13
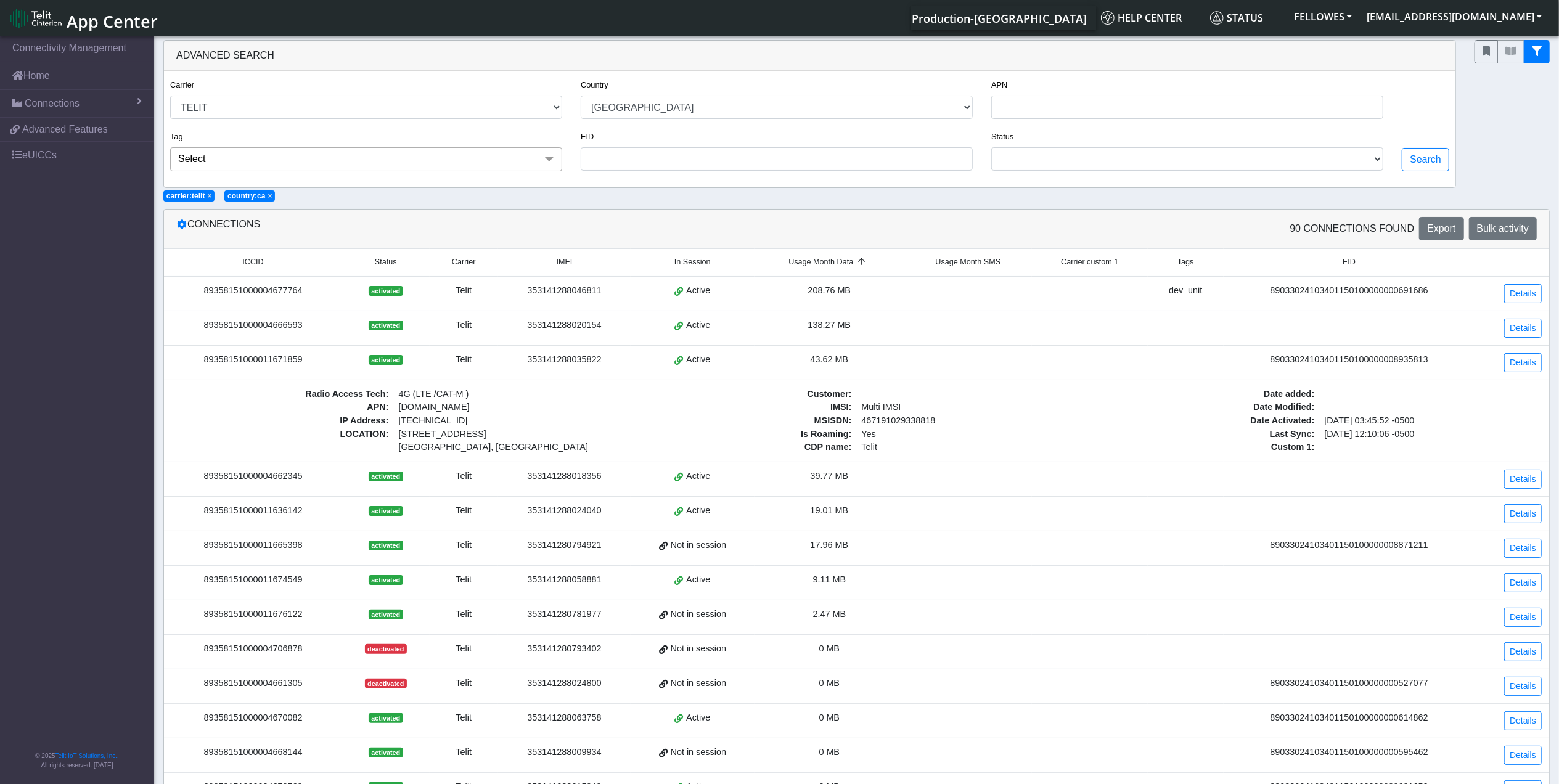
click at [1522, 354] on td "Details" at bounding box center [1512, 362] width 74 height 35
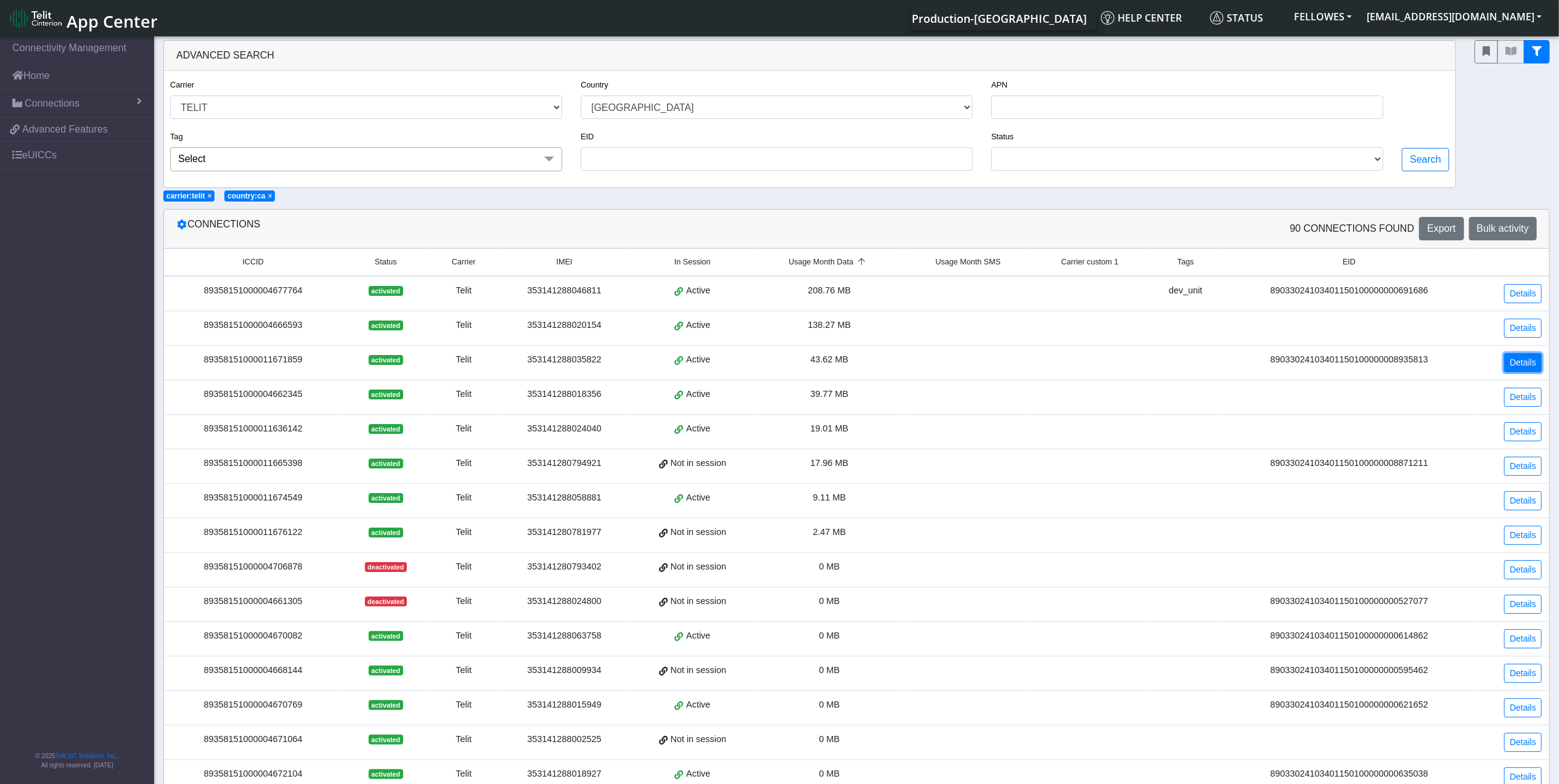
click at [1524, 358] on link "Details" at bounding box center [1522, 362] width 37 height 19
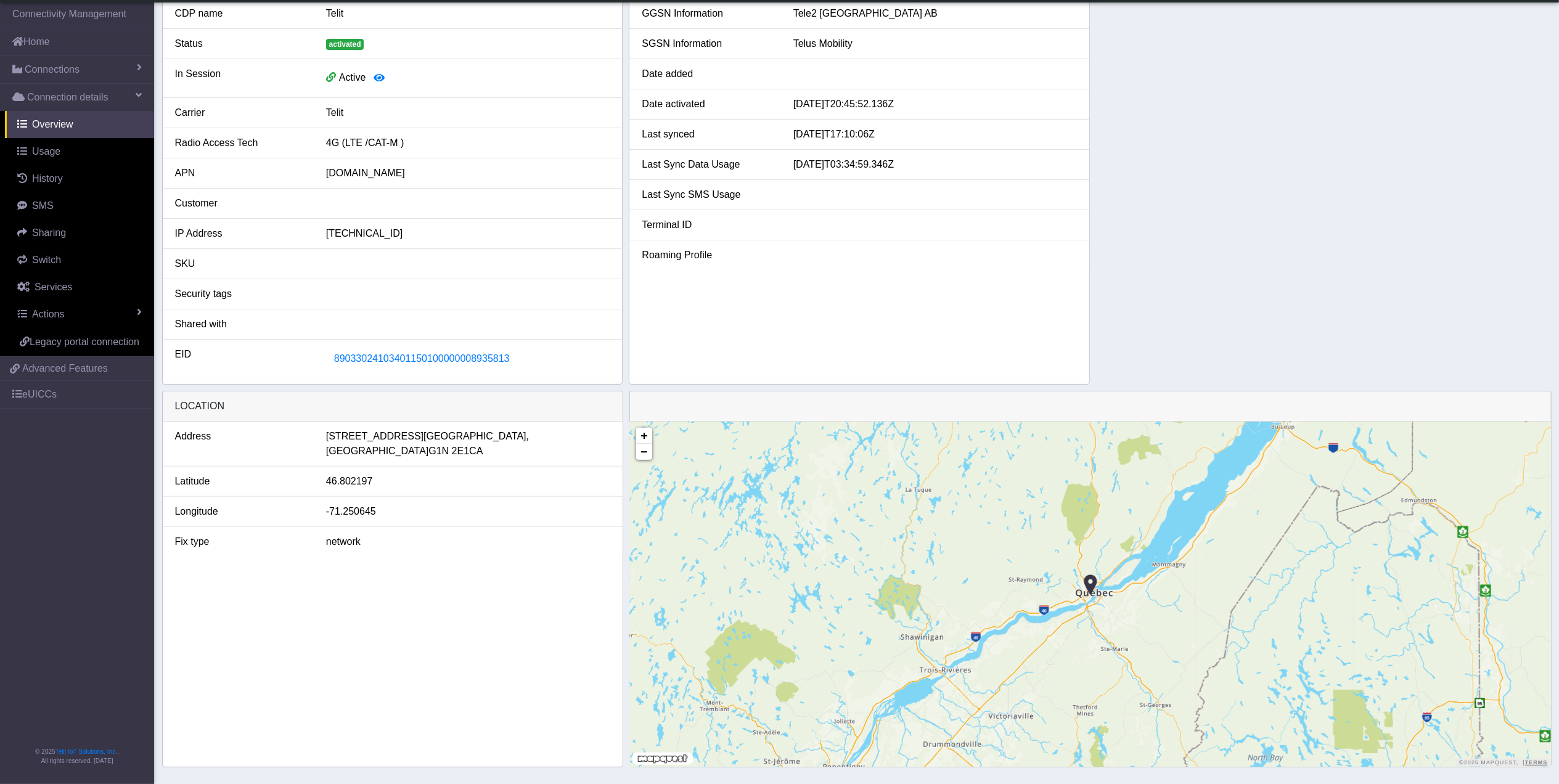
scroll to position [171, 0]
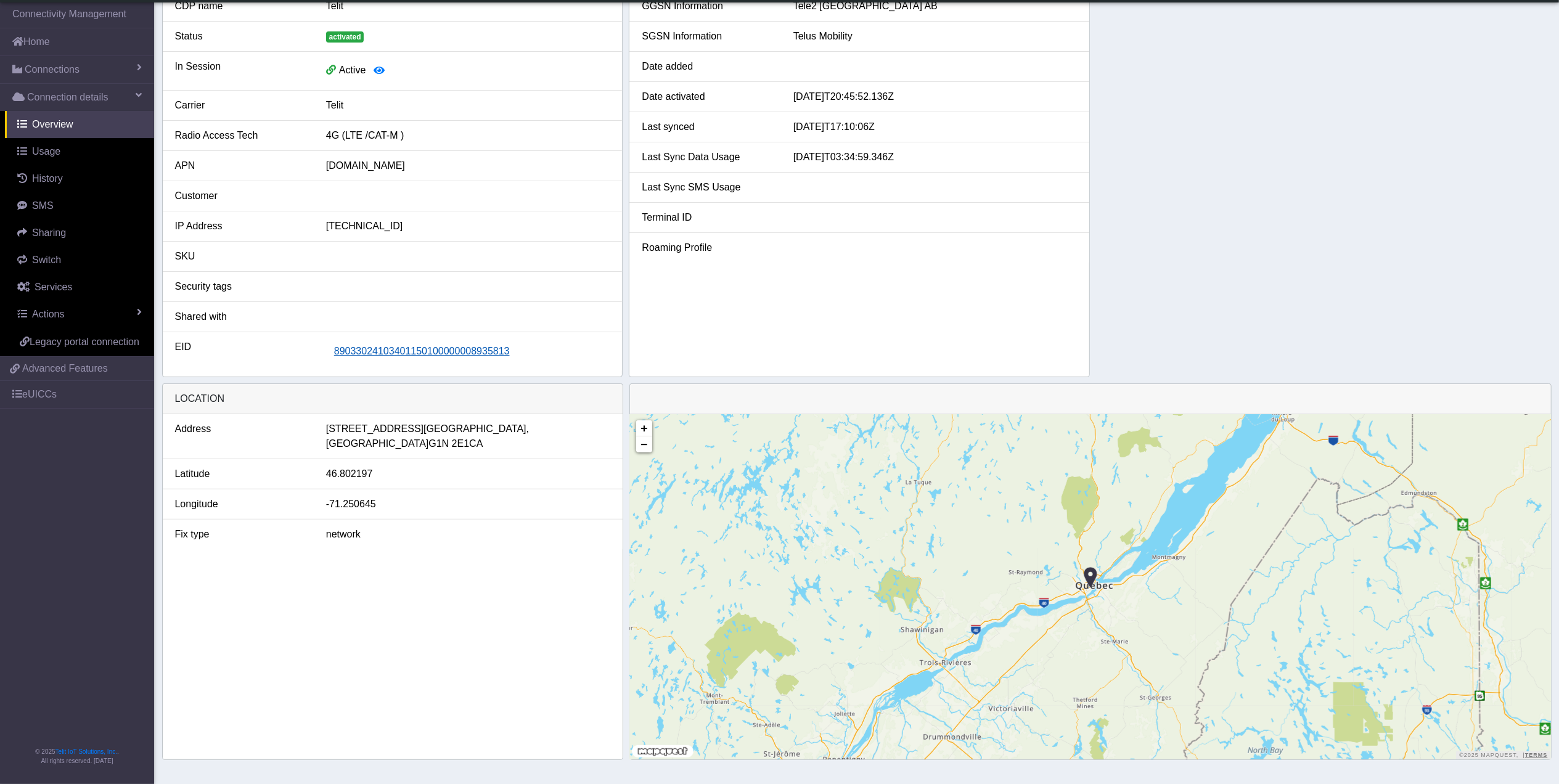
click at [408, 351] on span "89033024103401150100000008935813" at bounding box center [421, 351] width 176 height 11
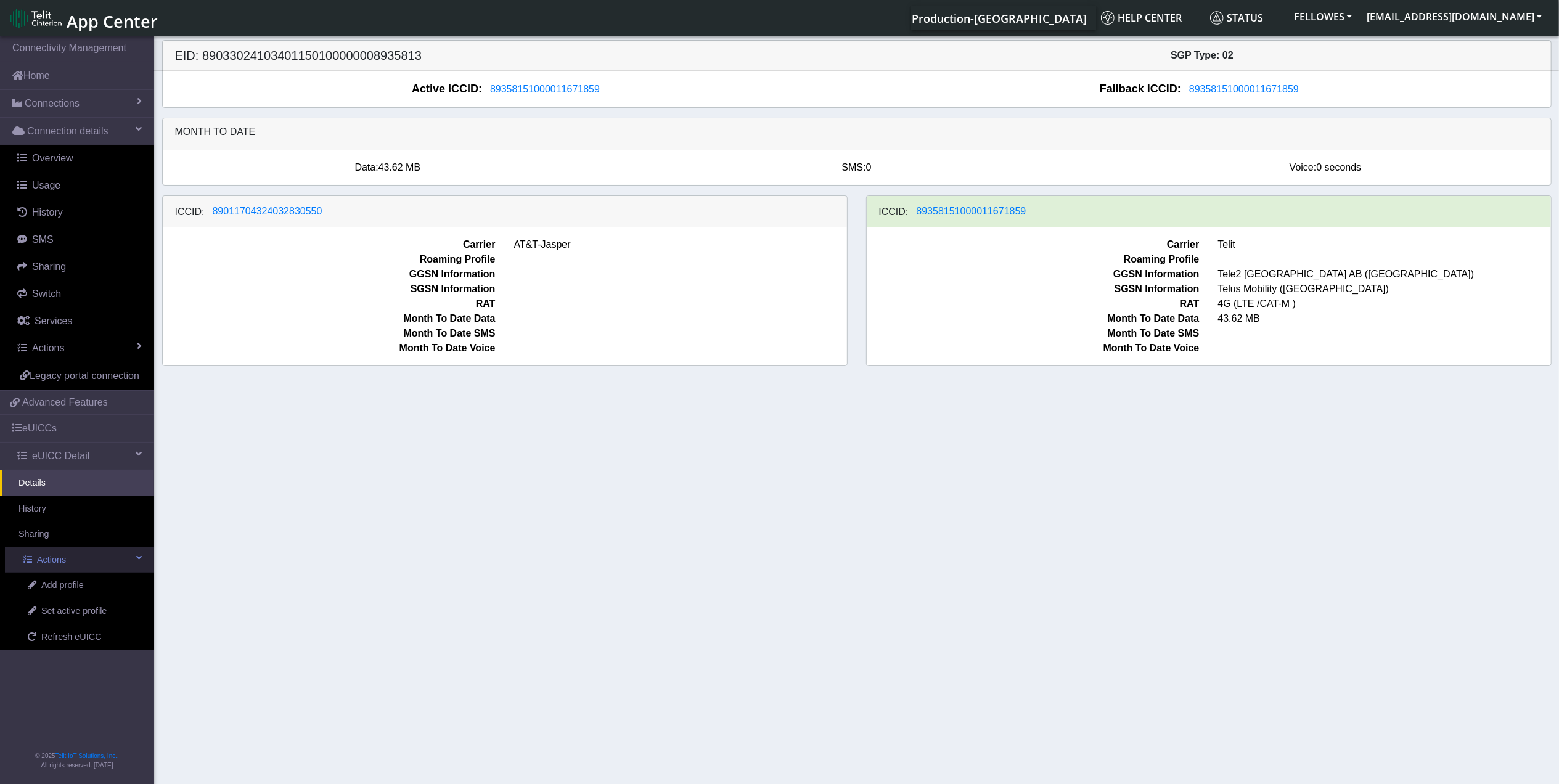
click at [102, 562] on link "Actions" at bounding box center [79, 560] width 149 height 26
click at [78, 153] on link "Overview" at bounding box center [79, 158] width 149 height 27
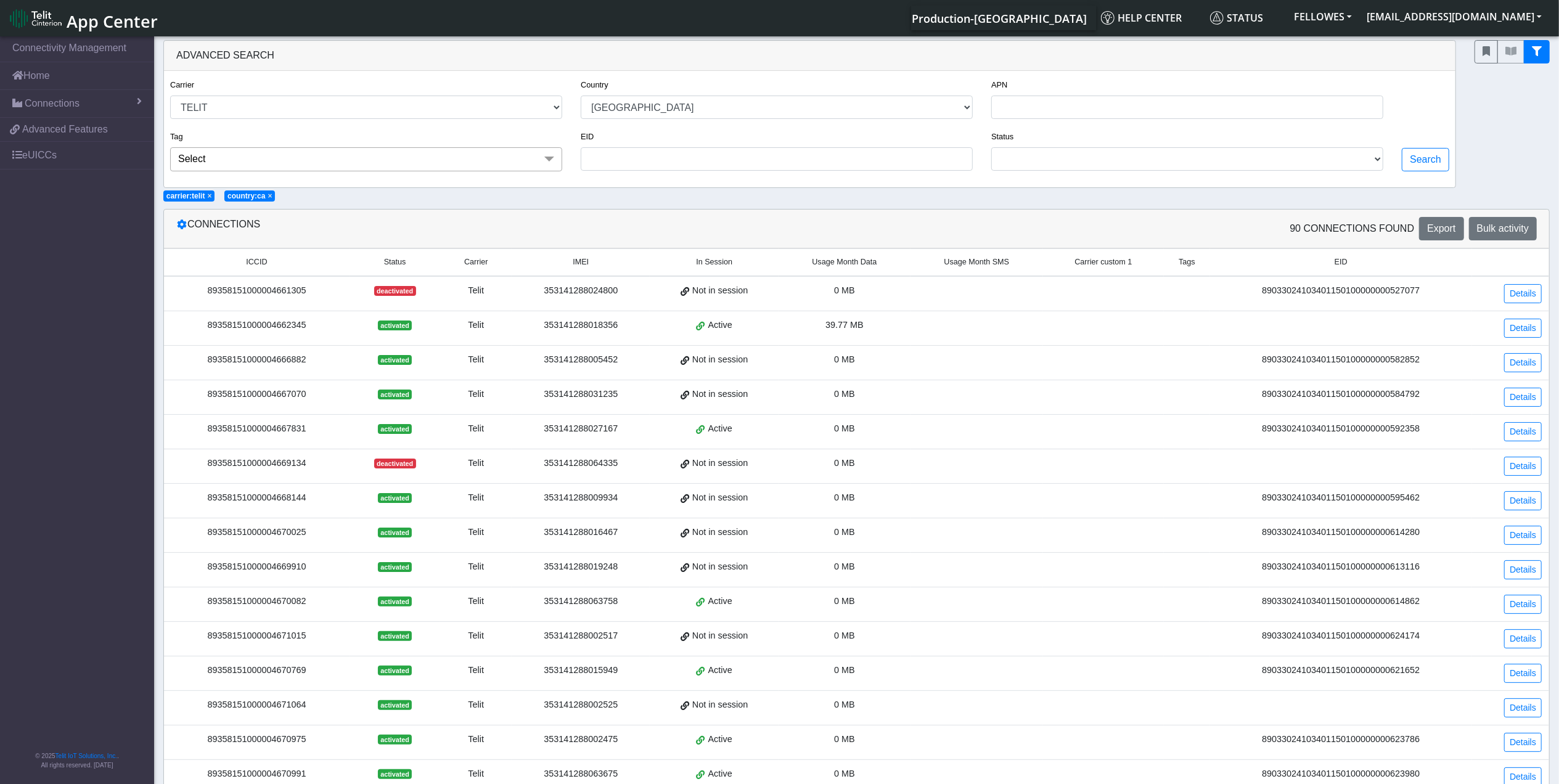
click at [845, 268] on span "Usage Month Data" at bounding box center [844, 262] width 65 height 12
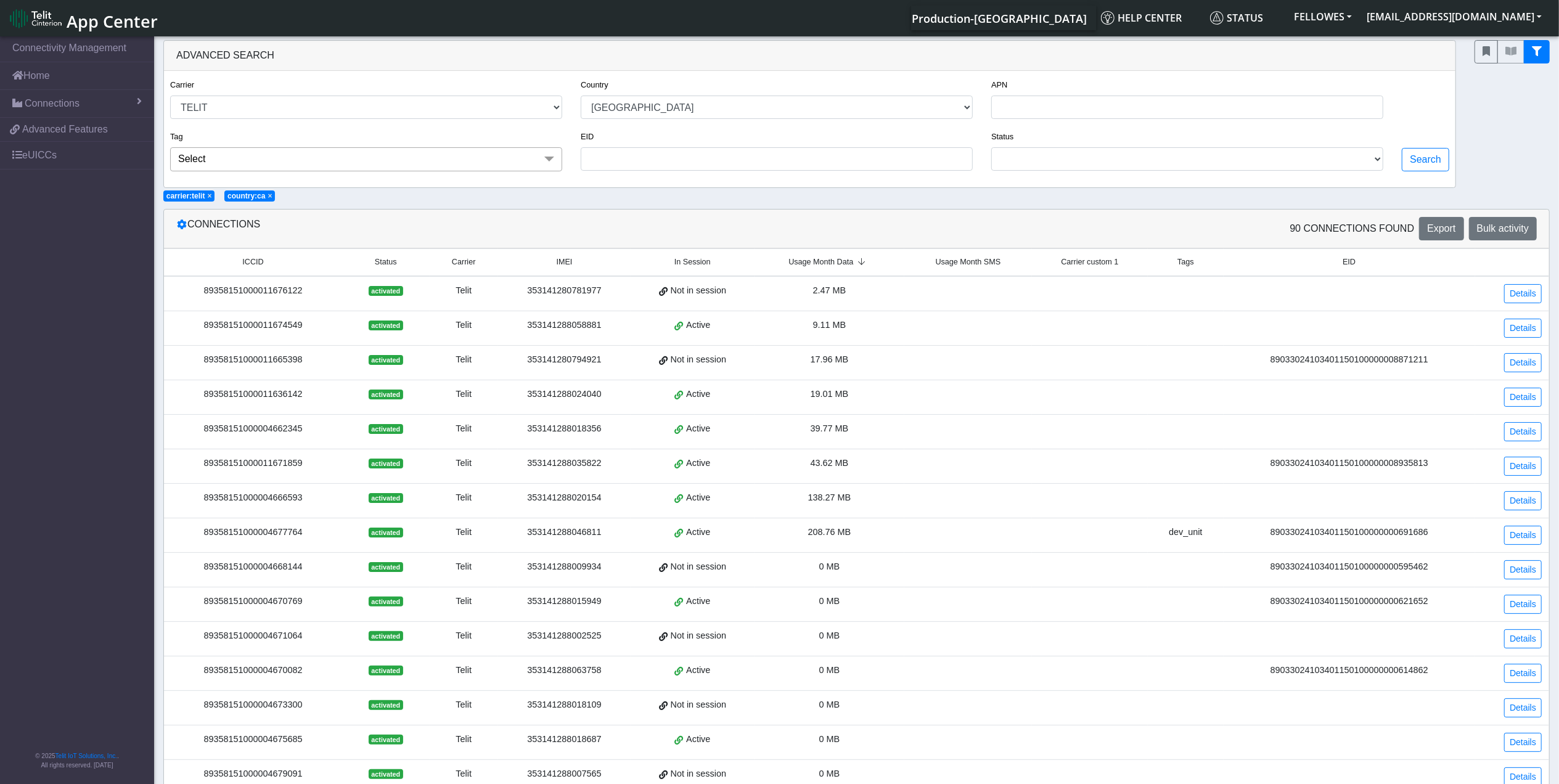
click at [841, 267] on span "Usage Month Data" at bounding box center [821, 262] width 65 height 12
click at [231, 331] on div "89358151000004666593" at bounding box center [253, 325] width 163 height 13
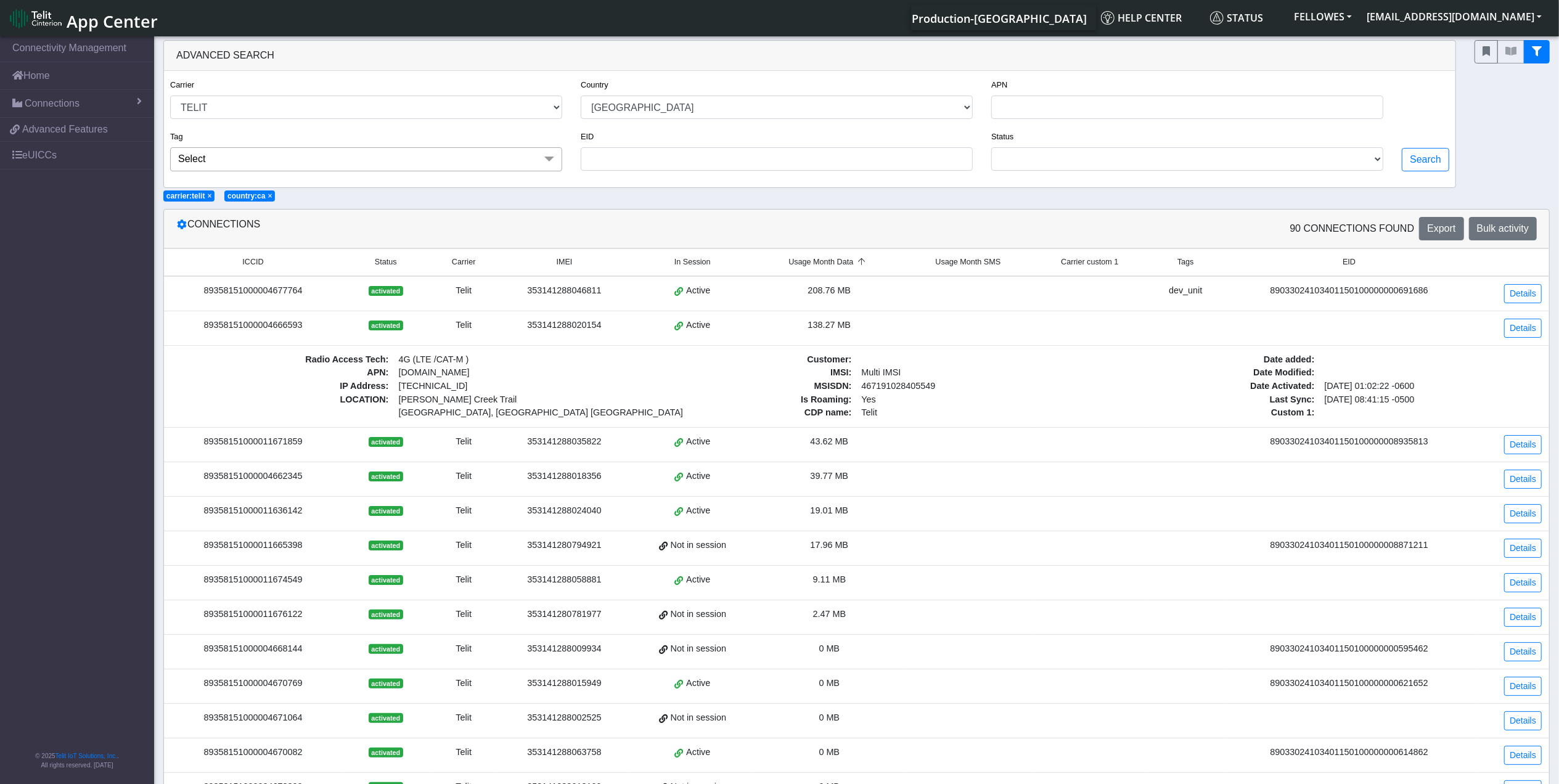
click at [236, 332] on div "89358151000004666593" at bounding box center [253, 325] width 163 height 13
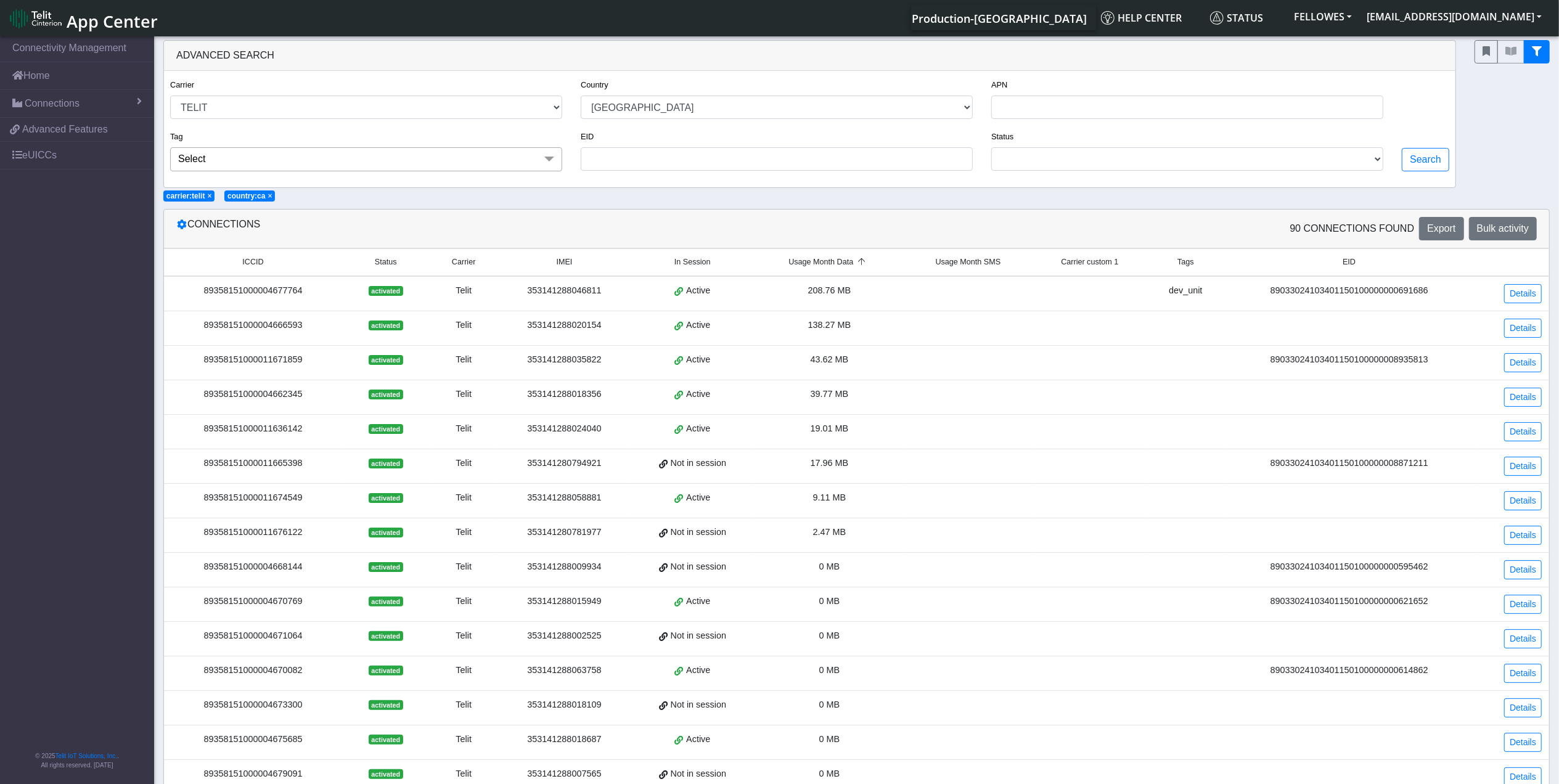
click at [236, 332] on div "89358151000004666593" at bounding box center [253, 325] width 163 height 13
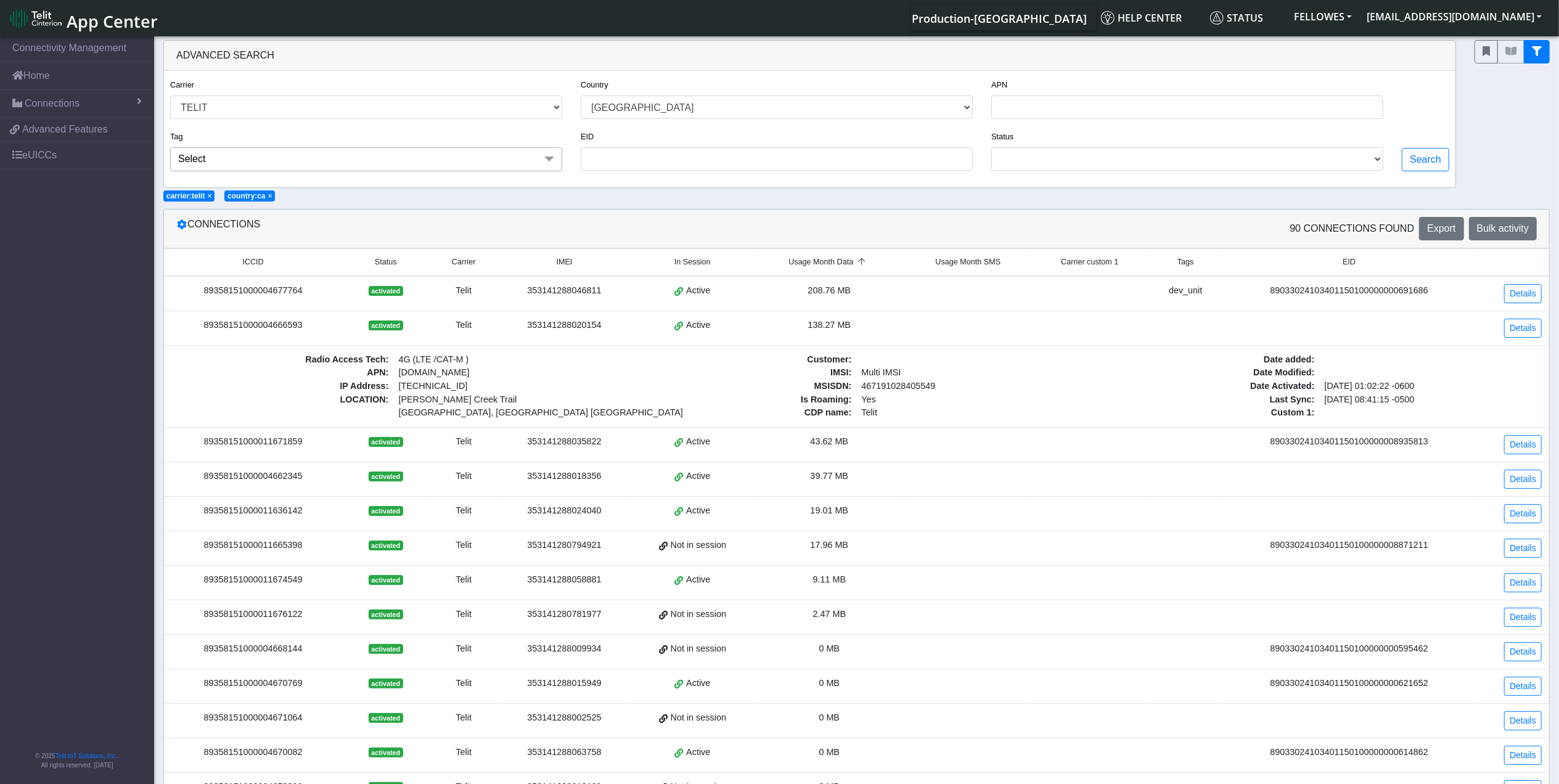
copy div "89358151000004666593"
click at [570, 329] on div "353141288020154" at bounding box center [564, 325] width 118 height 13
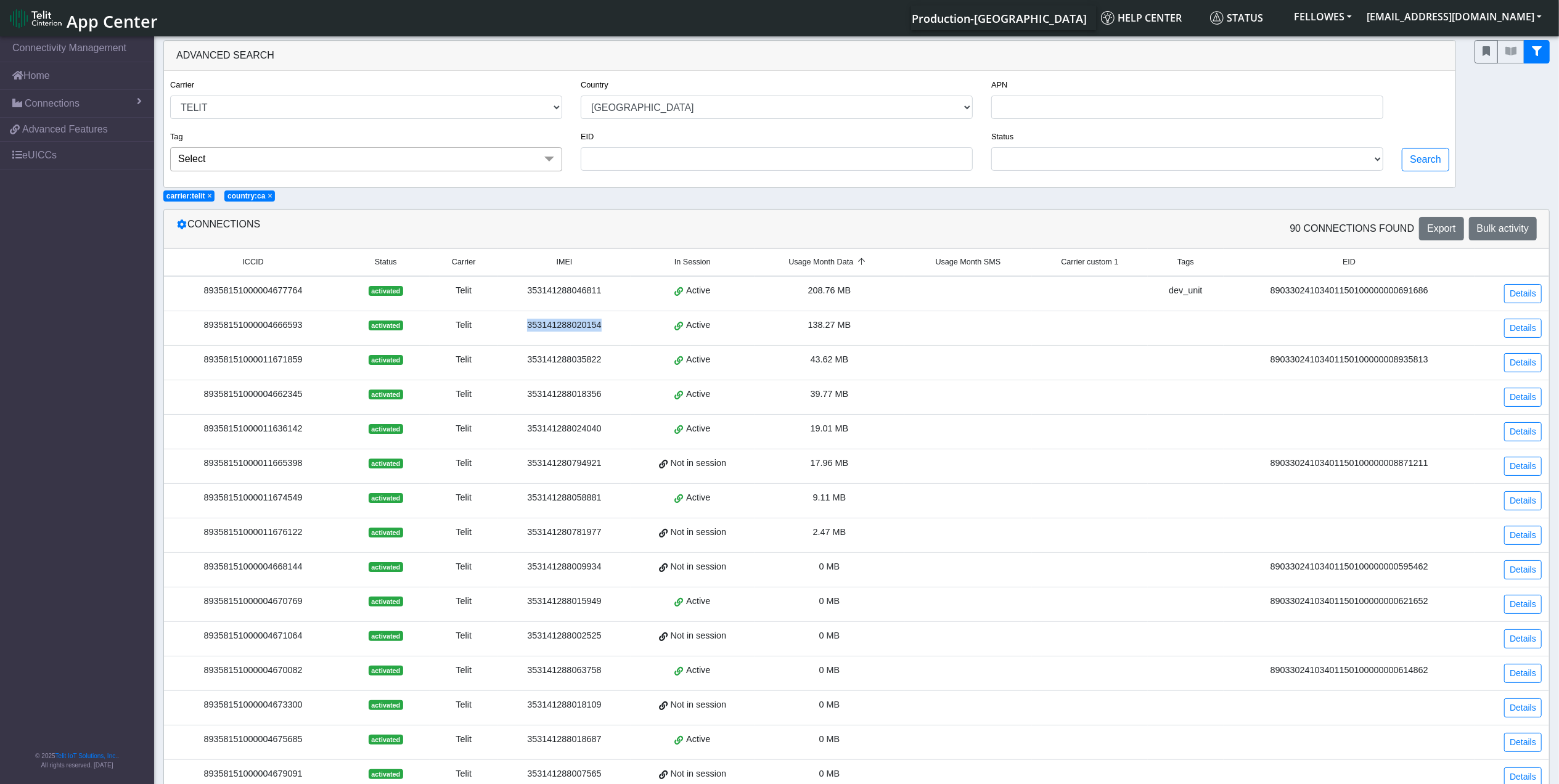
click at [570, 329] on div "353141288020154" at bounding box center [564, 325] width 118 height 13
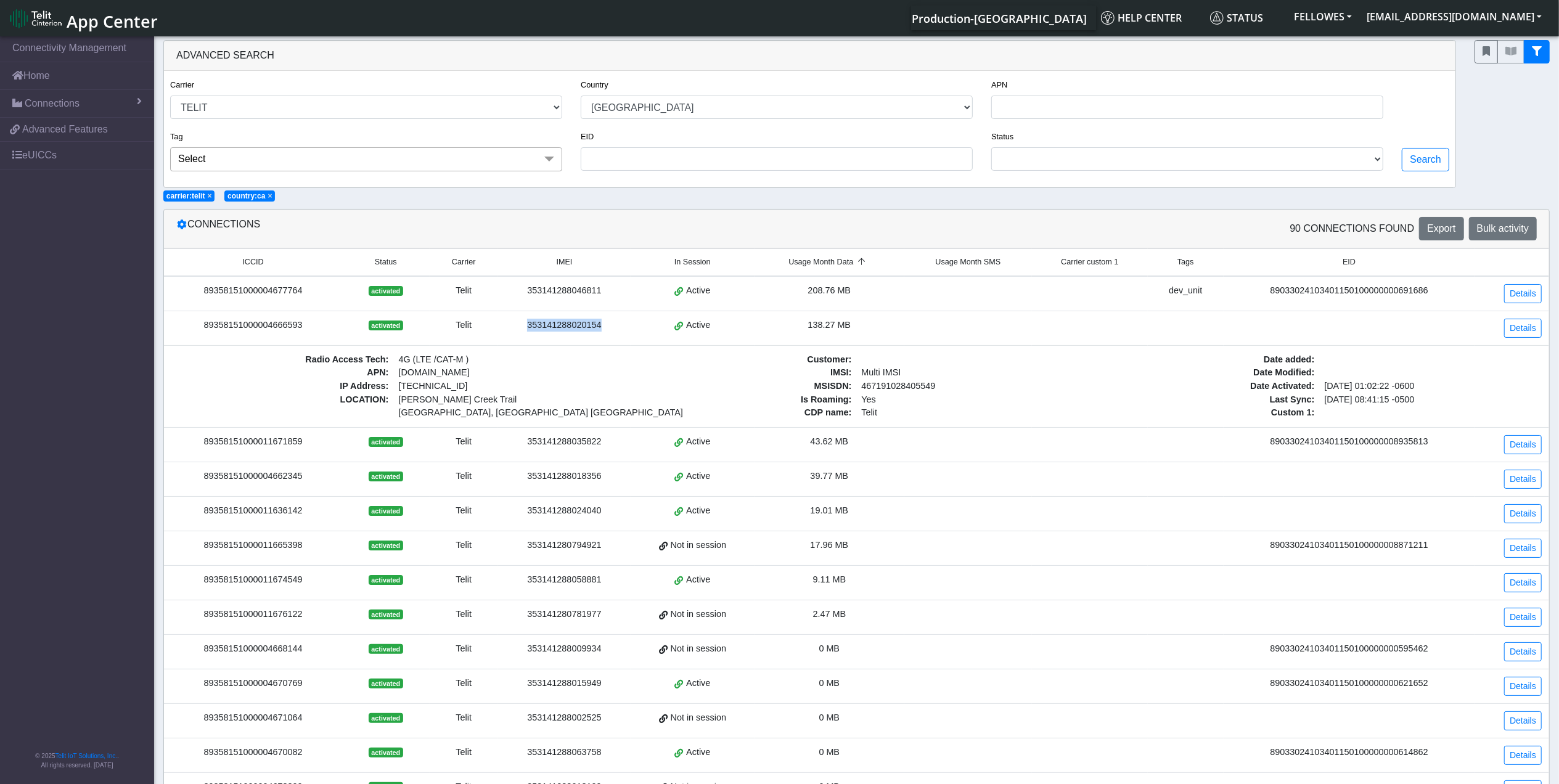
copy div "353141288020154"
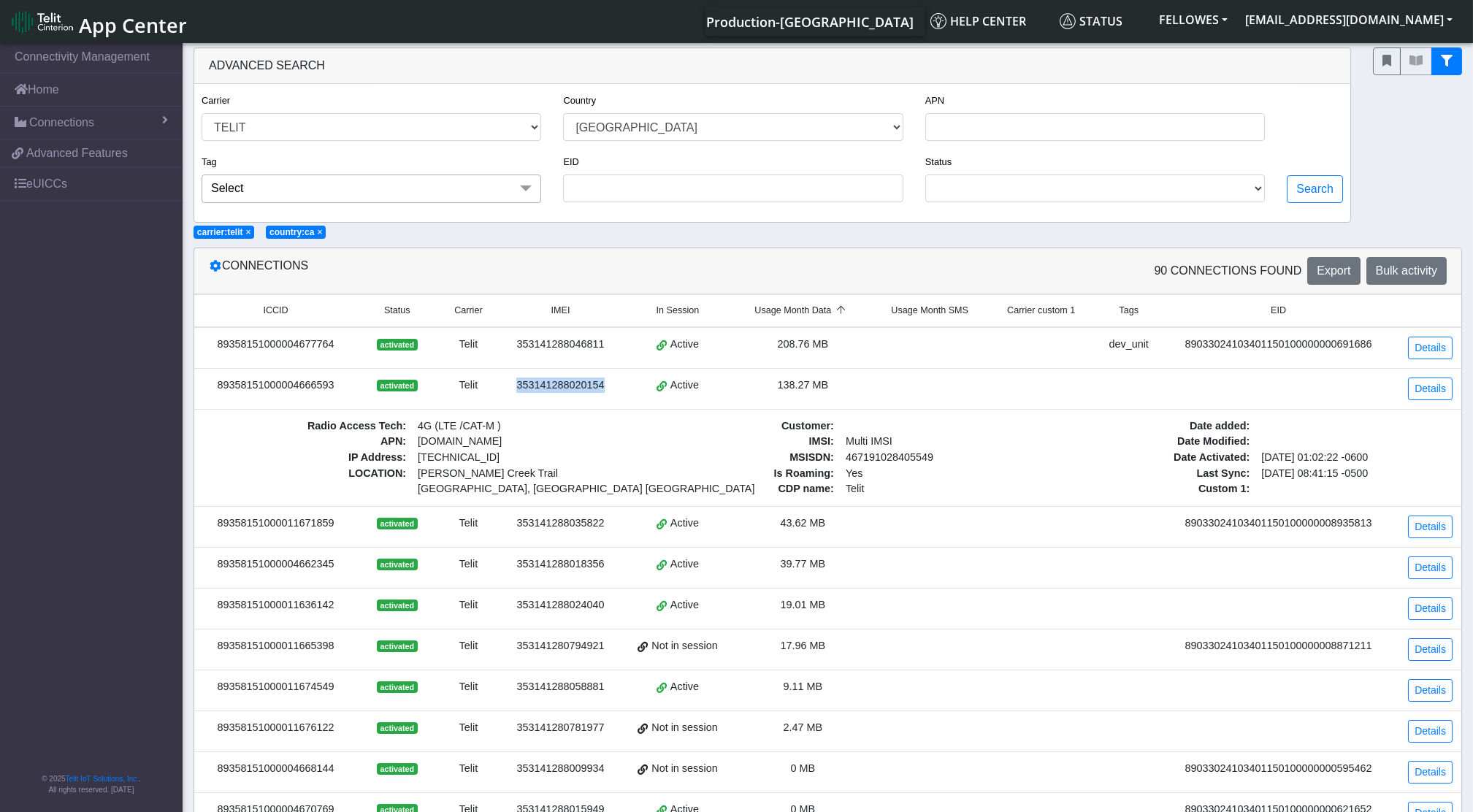
copy div "353141288020154"
click at [1433, 390] on link "Details" at bounding box center [1430, 388] width 44 height 23
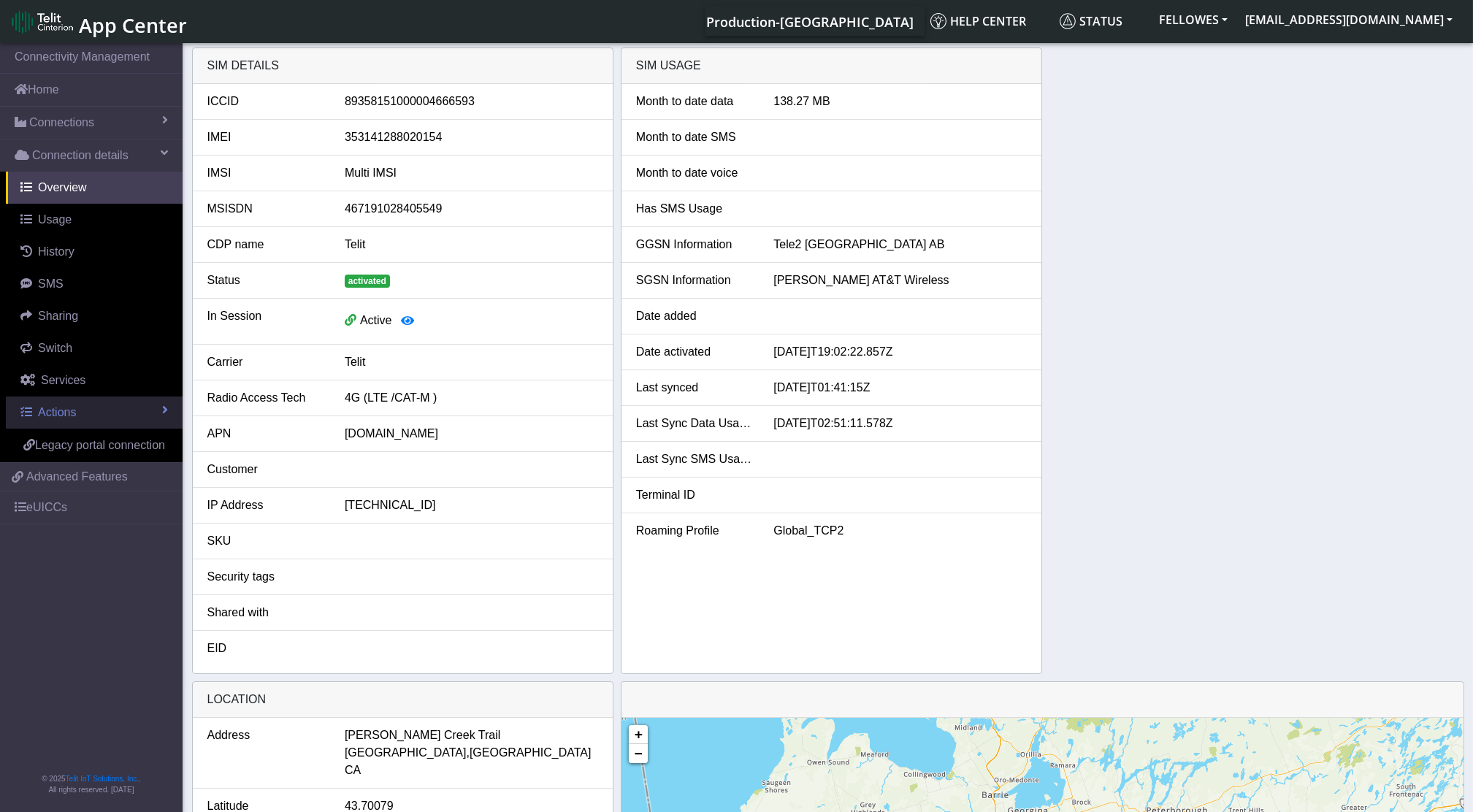
drag, startPoint x: 104, startPoint y: 418, endPoint x: 115, endPoint y: 419, distance: 11.0
click at [105, 417] on link "Actions" at bounding box center [94, 412] width 176 height 32
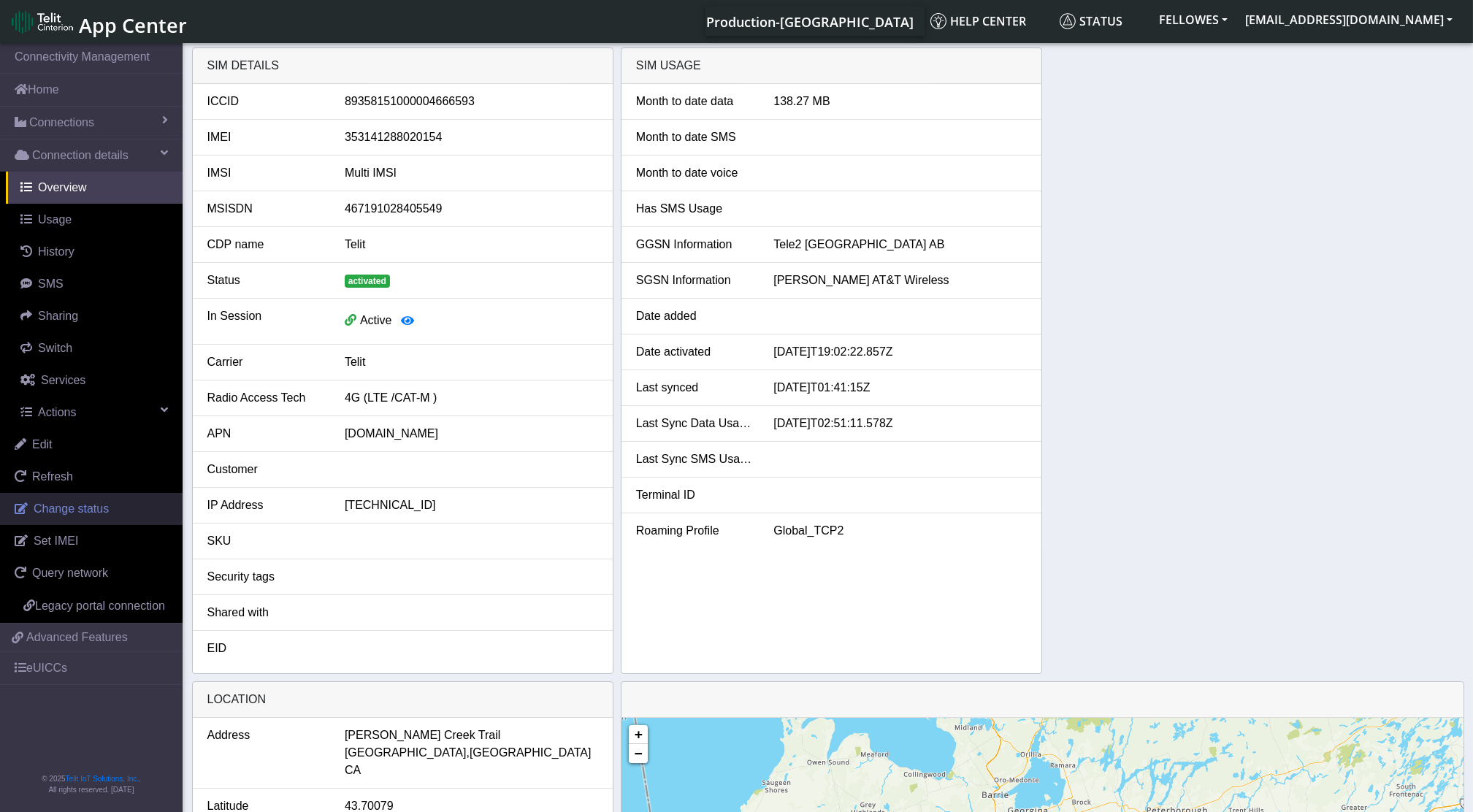
click at [90, 510] on span "Change status" at bounding box center [71, 508] width 75 height 13
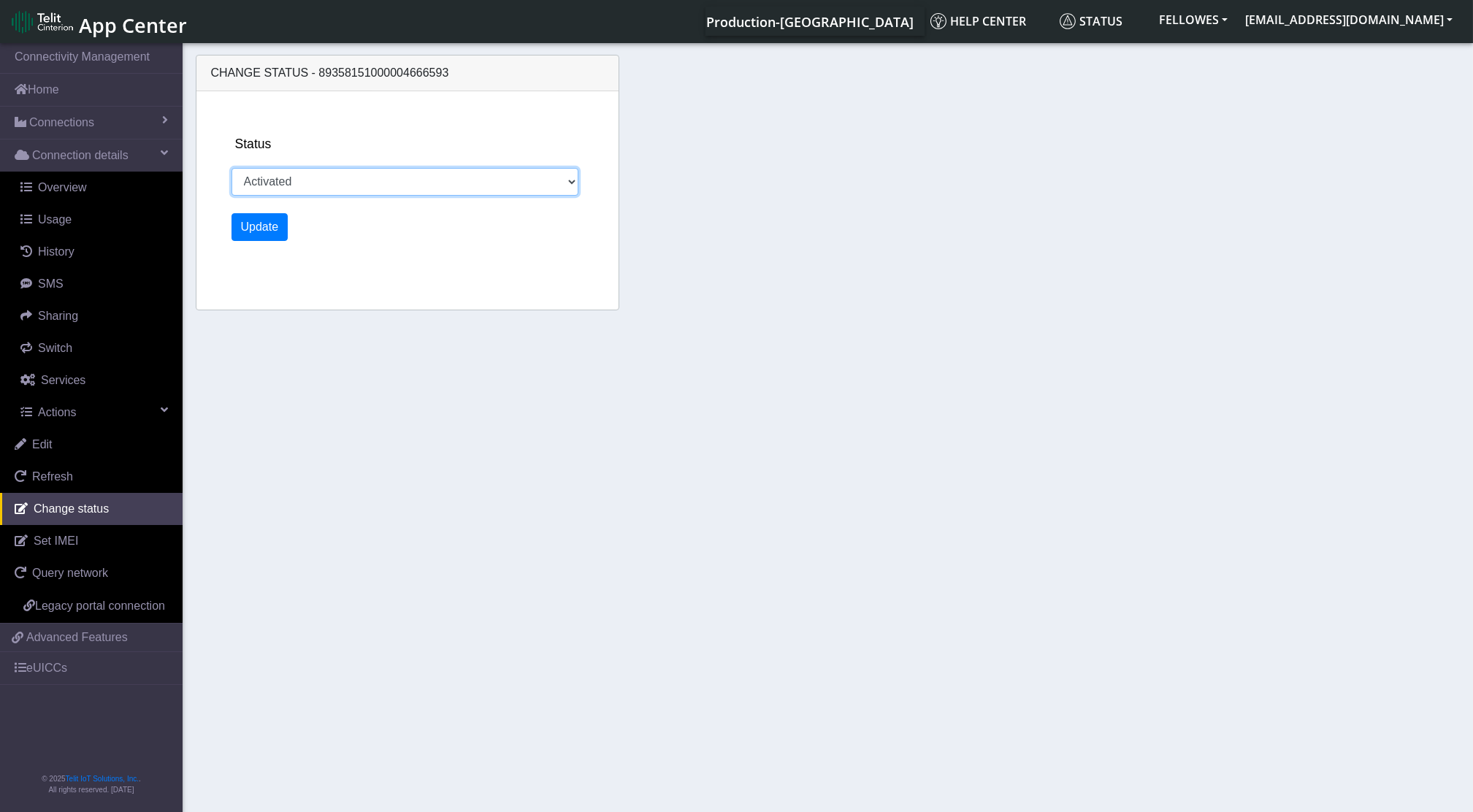
click at [263, 182] on select "Activated Deactivated" at bounding box center [405, 181] width 347 height 28
select select "deactivated"
click at [232, 168] on select "Activated Deactivated" at bounding box center [405, 181] width 347 height 28
click at [274, 227] on button "Update" at bounding box center [260, 227] width 57 height 28
